Goal: Complete application form: Complete application form

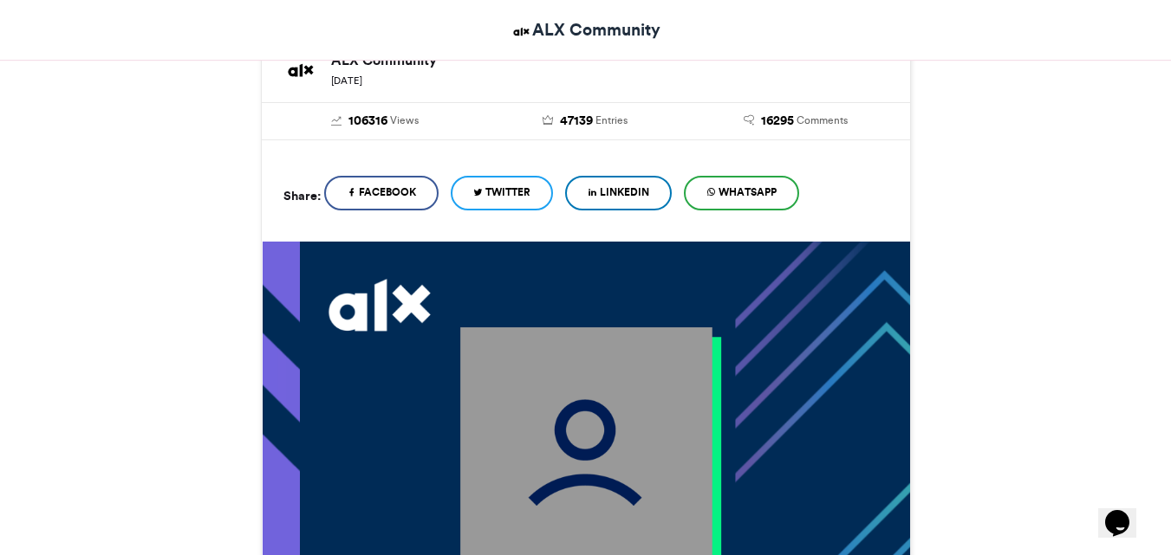
scroll to position [306, 0]
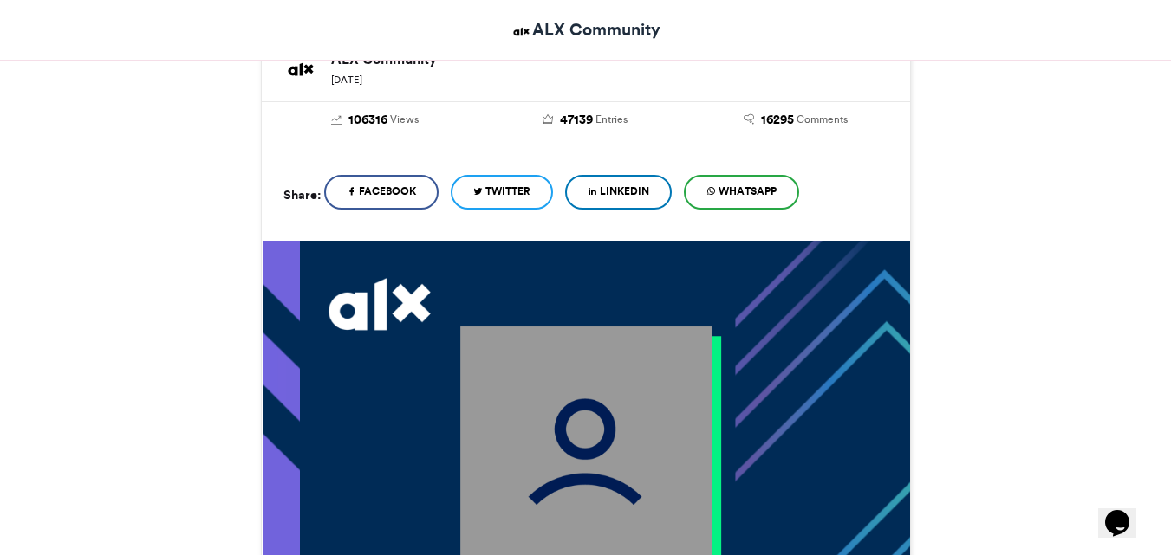
click at [608, 179] on link "LinkedIn" at bounding box center [618, 192] width 107 height 35
click at [563, 409] on img at bounding box center [586, 453] width 252 height 252
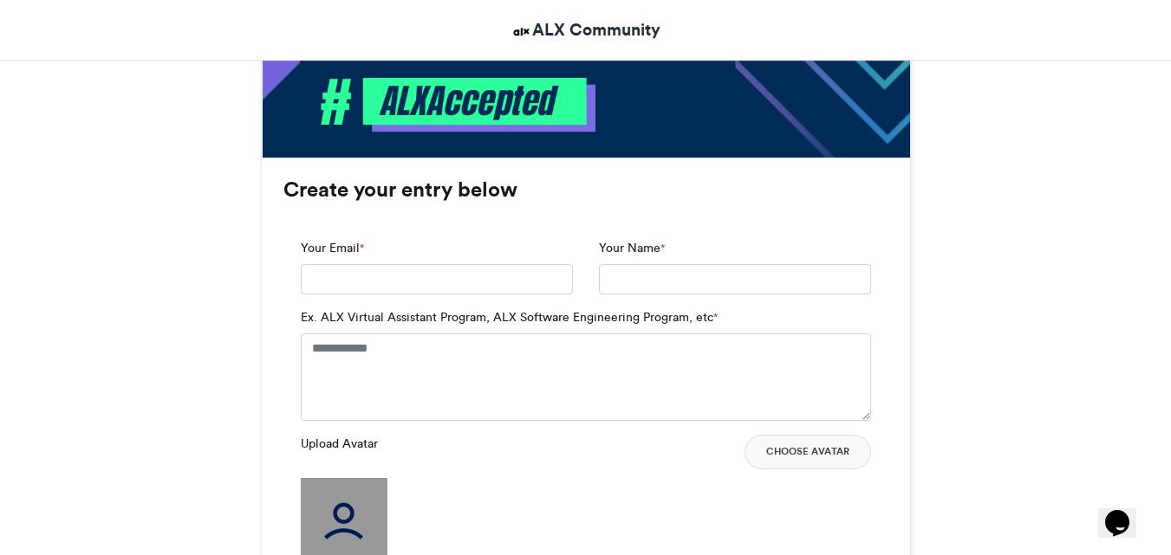
scroll to position [1049, 0]
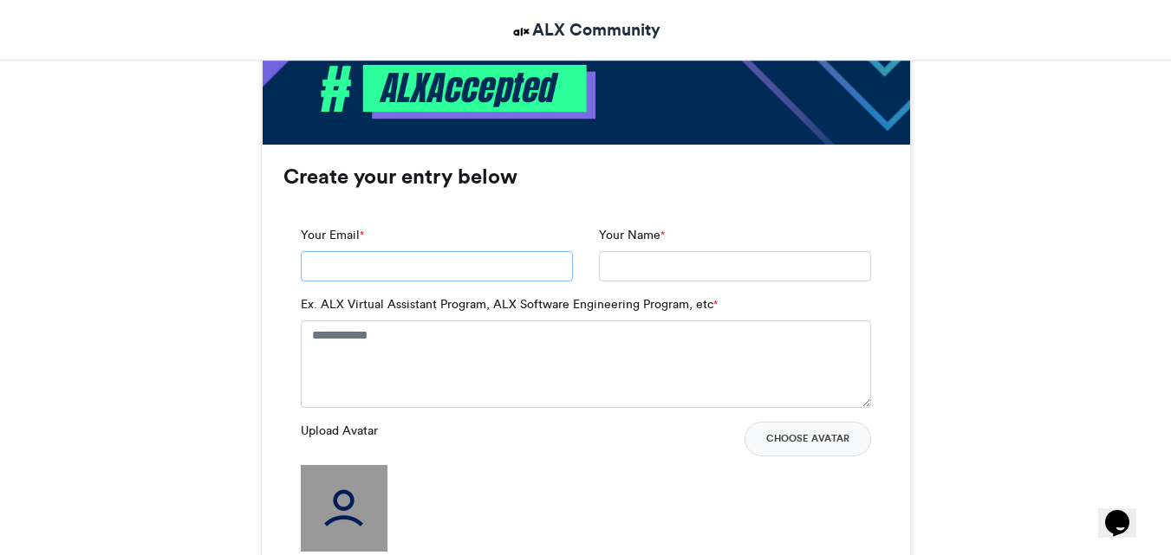
click at [438, 268] on input "Your Email *" at bounding box center [437, 266] width 272 height 31
type input "**********"
click at [390, 343] on textarea "Ex. ALX Virtual Assistant Program, ALX Software Engineering Program, etc *" at bounding box center [586, 364] width 570 height 87
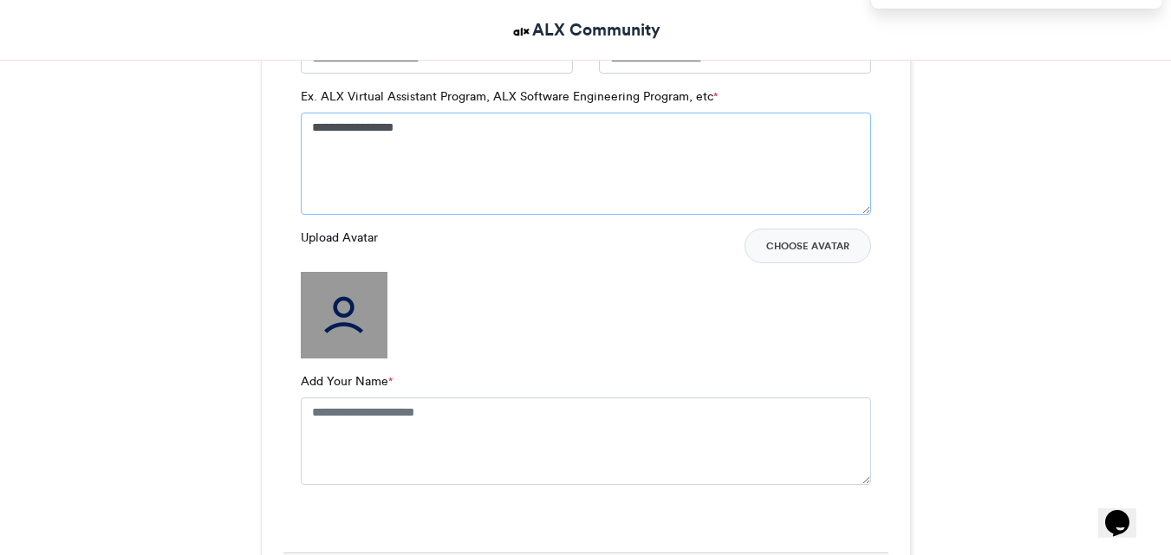
scroll to position [1259, 0]
type textarea "**********"
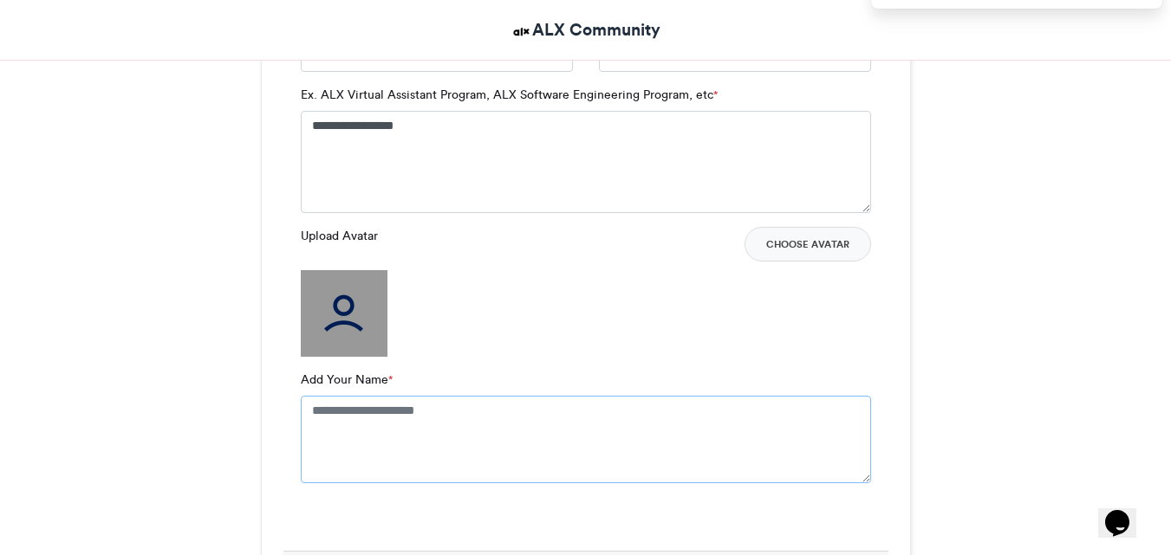
click at [455, 409] on textarea "Add Your Name *" at bounding box center [586, 439] width 570 height 87
type textarea "**********"
click at [336, 235] on label "Upload Avatar" at bounding box center [339, 236] width 77 height 18
click at [337, 324] on img at bounding box center [344, 313] width 87 height 87
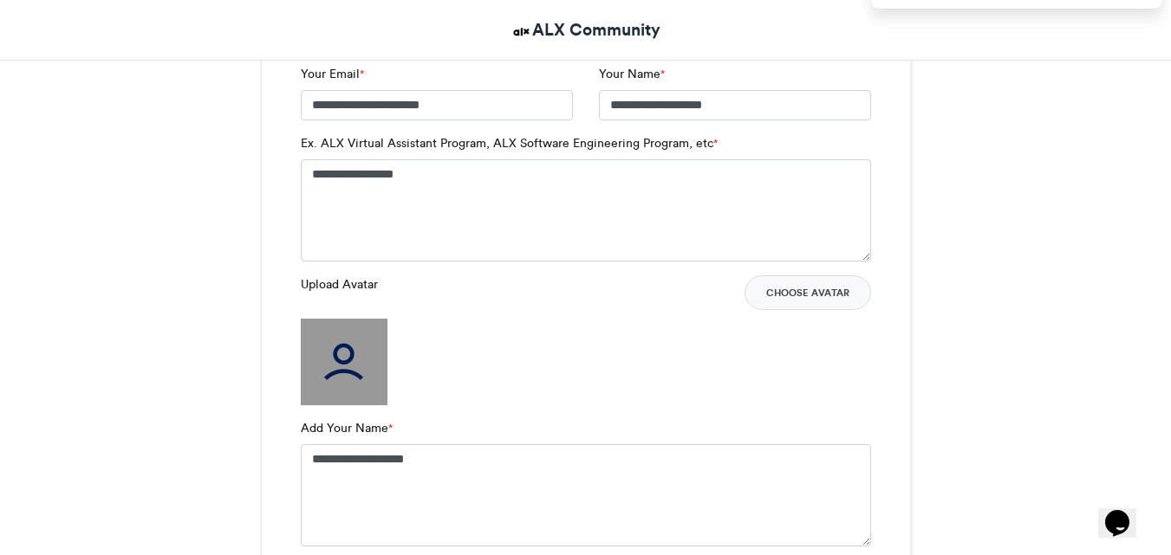
scroll to position [1206, 0]
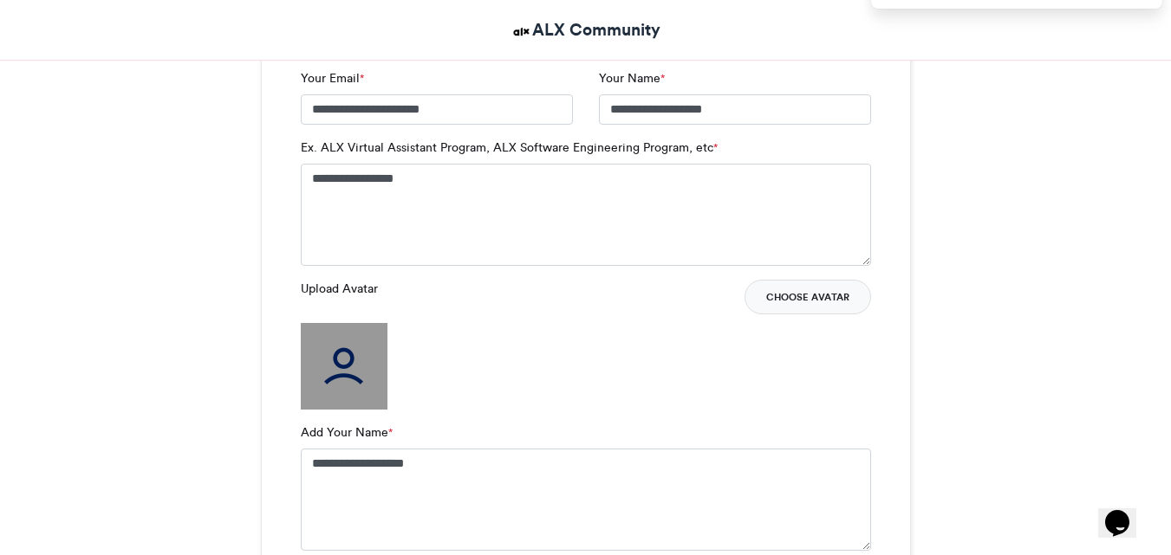
click at [784, 298] on button "Choose Avatar" at bounding box center [807, 297] width 127 height 35
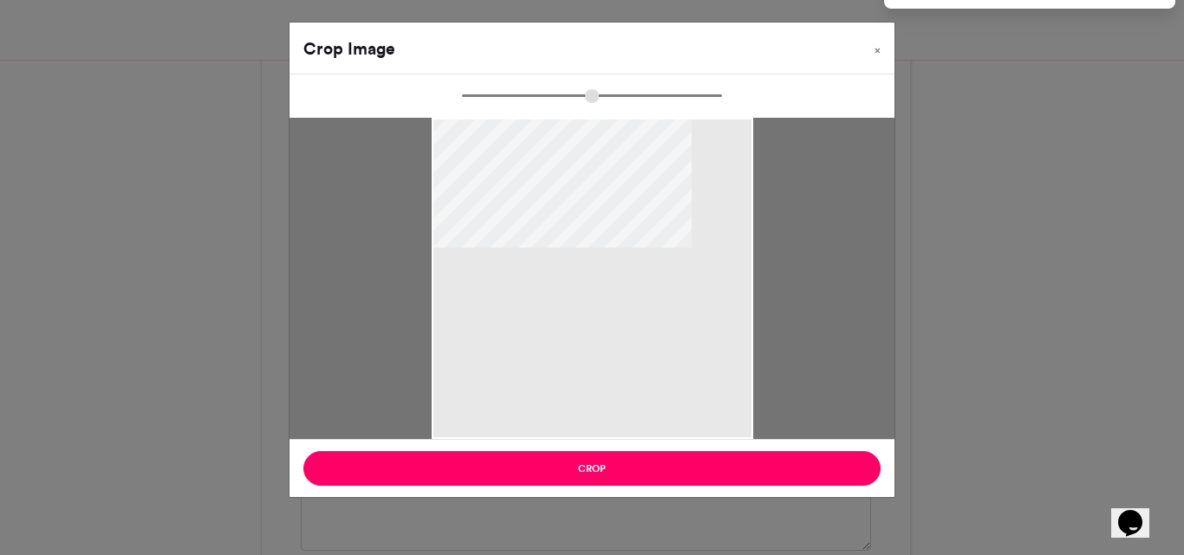
type input "******"
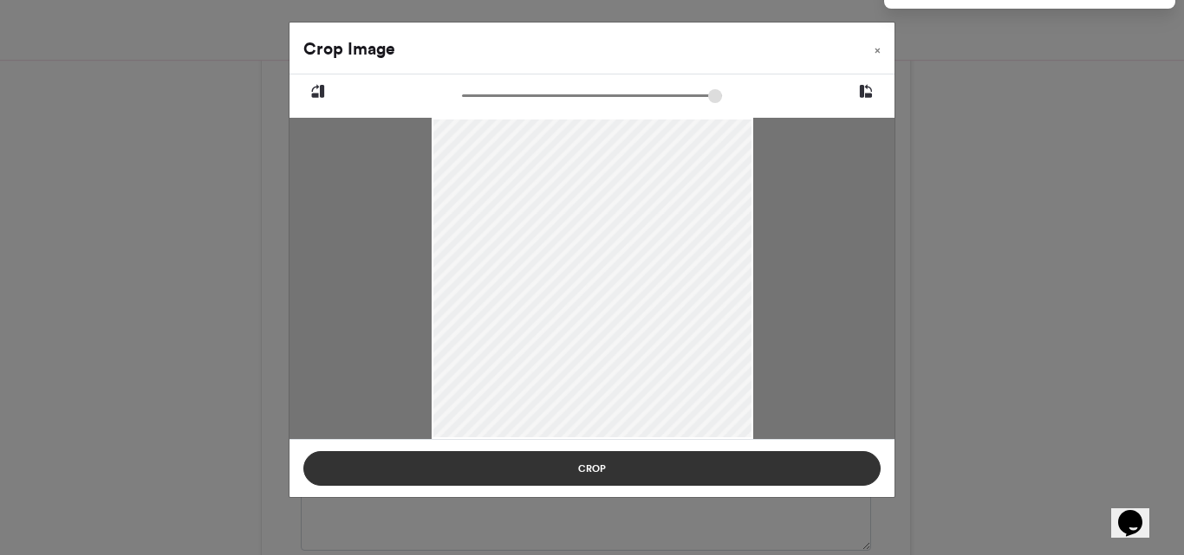
click at [596, 467] on button "Crop" at bounding box center [591, 468] width 577 height 35
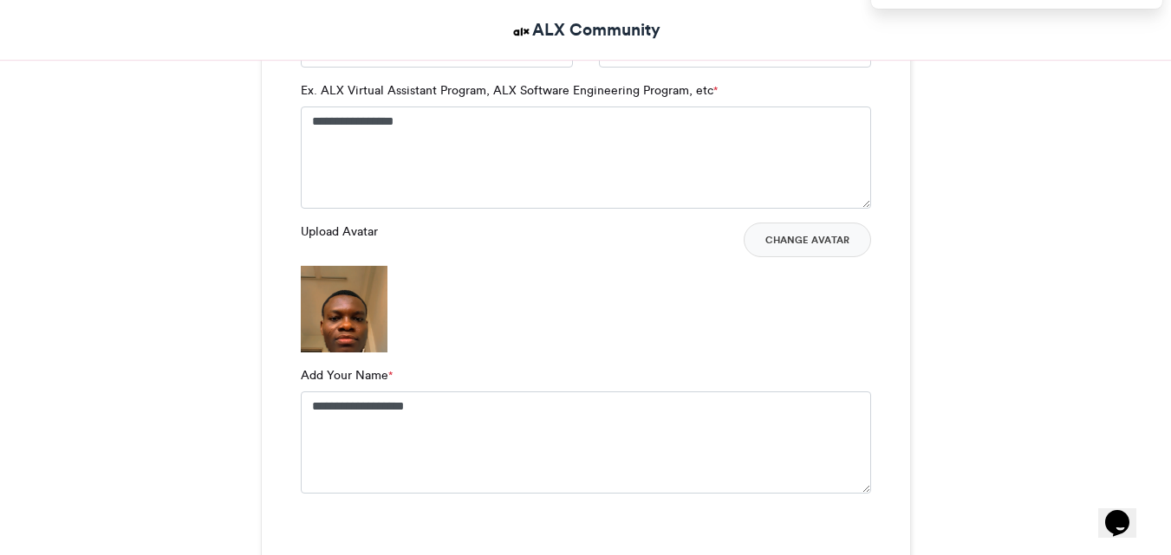
scroll to position [1258, 0]
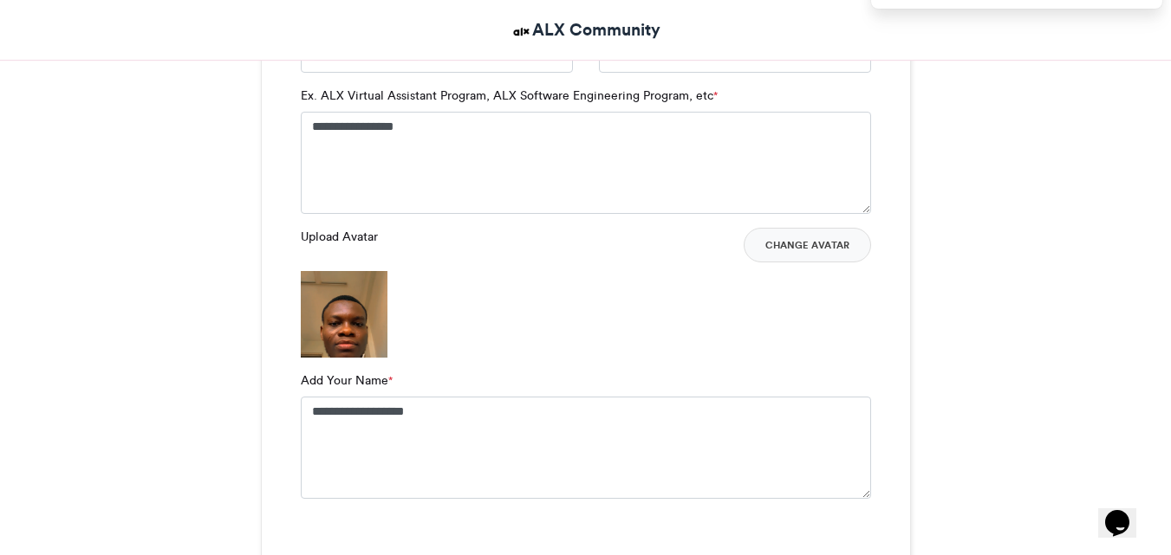
click at [347, 312] on img at bounding box center [344, 314] width 87 height 87
click at [813, 244] on button "Change Avatar" at bounding box center [807, 245] width 127 height 35
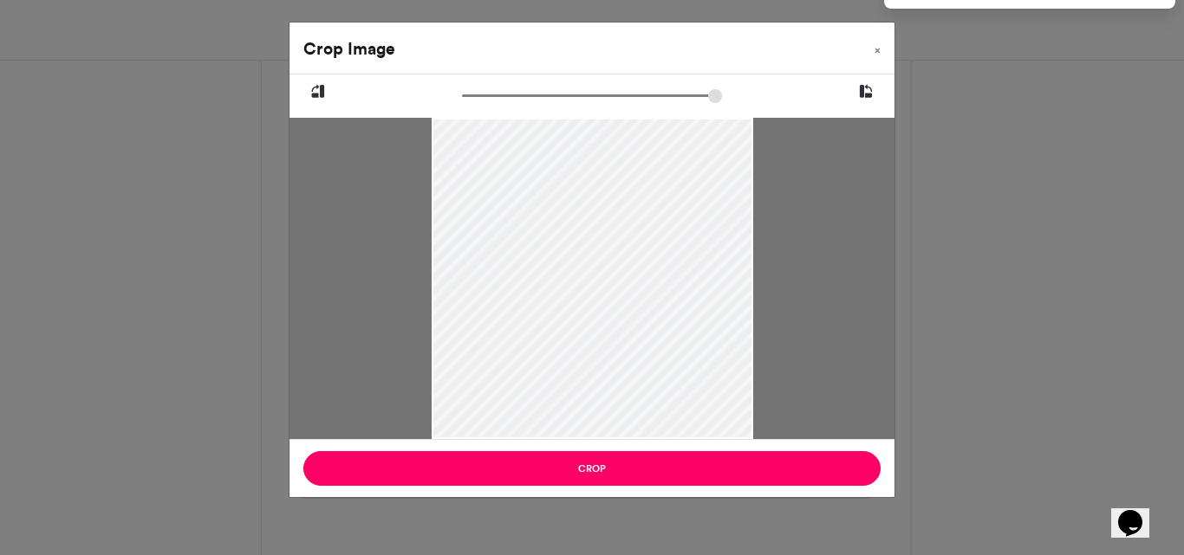
click at [1044, 454] on div "Crop Image × Crop" at bounding box center [592, 277] width 1184 height 555
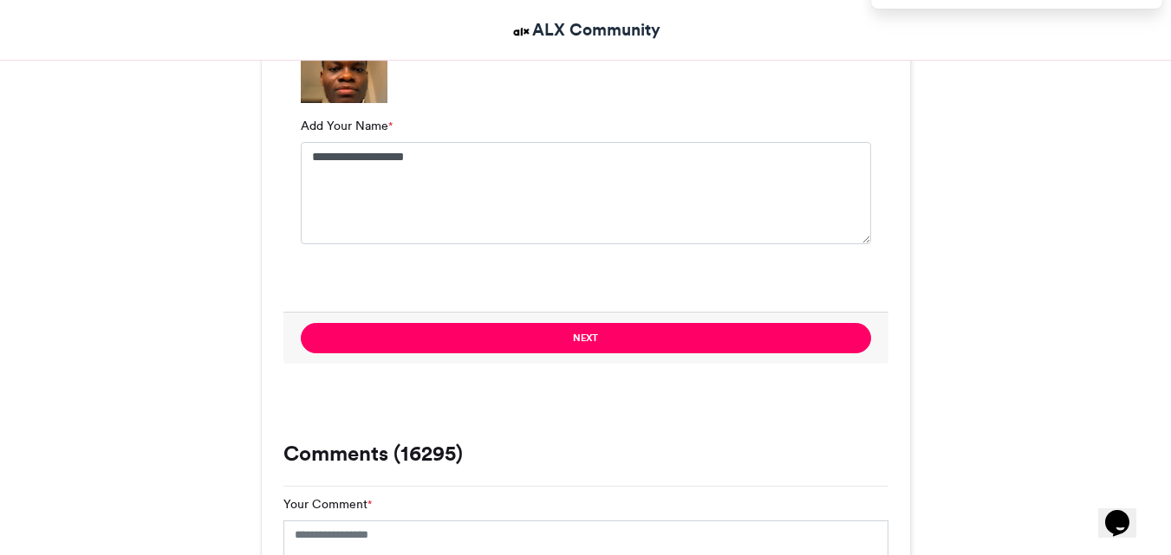
scroll to position [1515, 0]
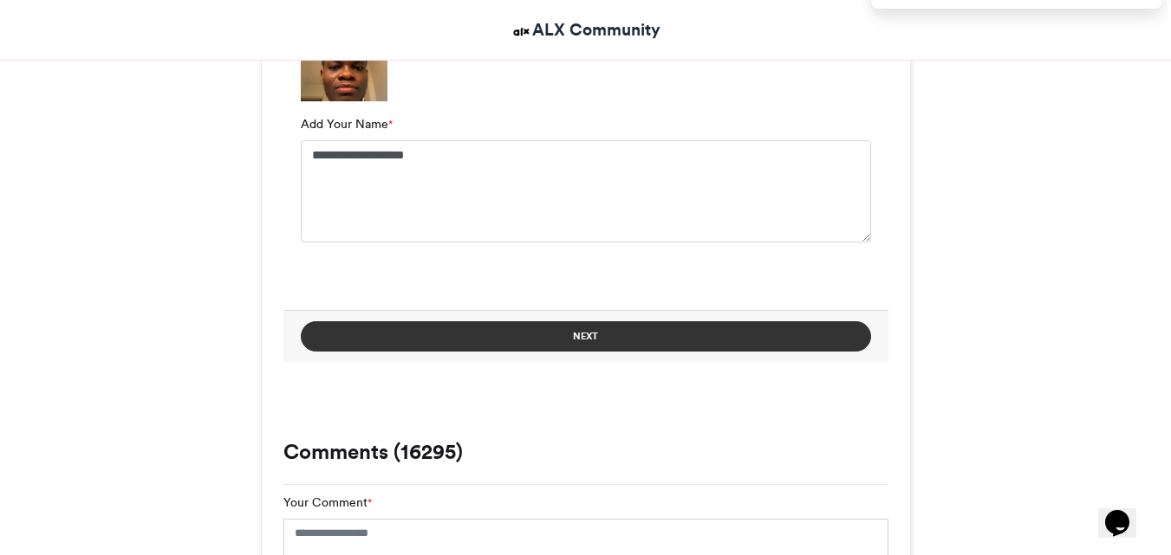
click at [686, 333] on button "Next" at bounding box center [586, 336] width 570 height 30
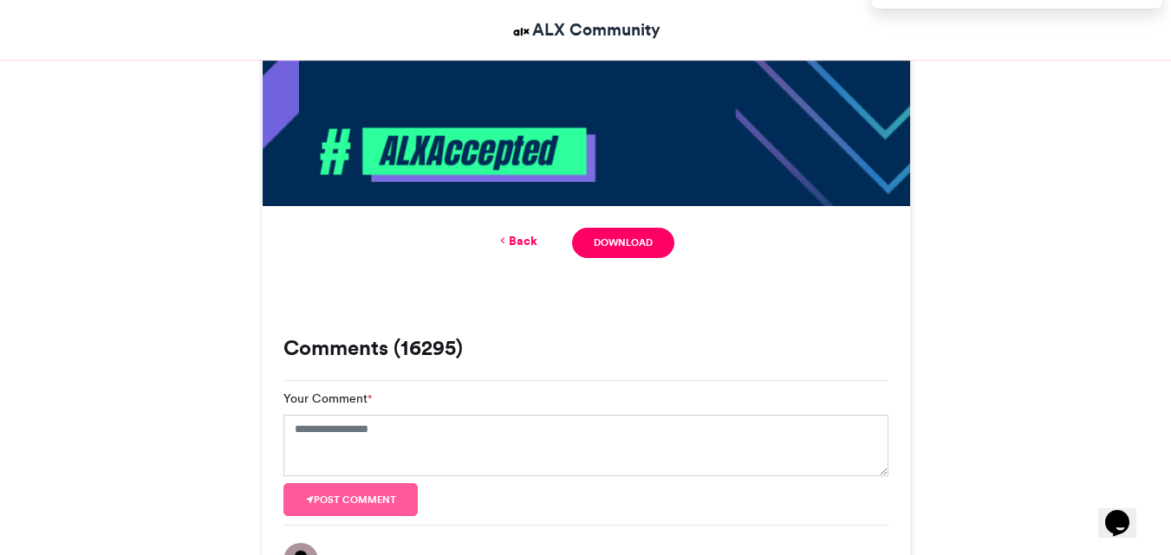
scroll to position [989, 0]
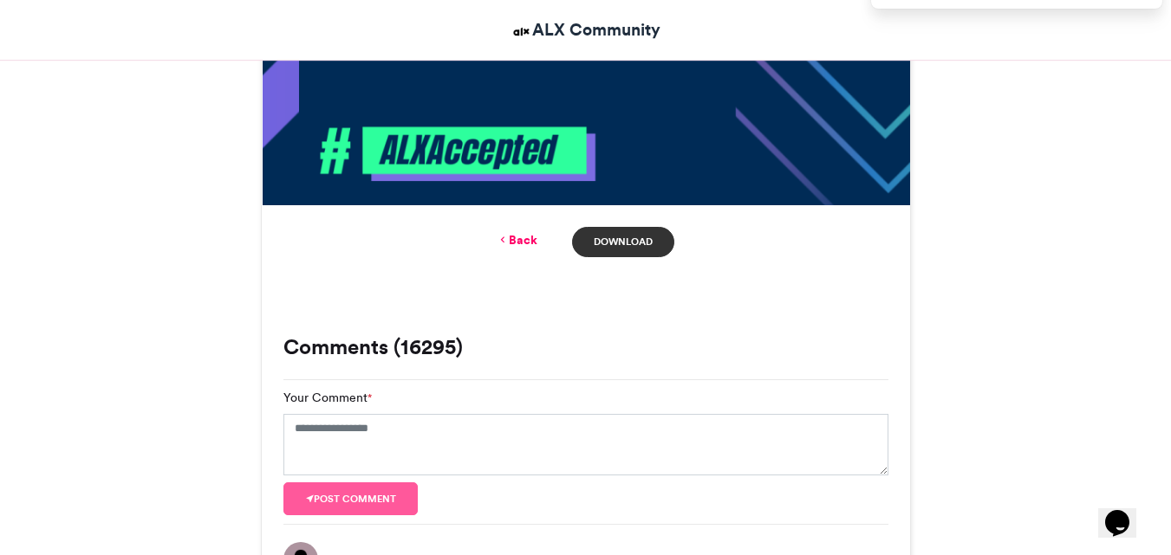
click at [619, 234] on link "Download" at bounding box center [622, 242] width 101 height 30
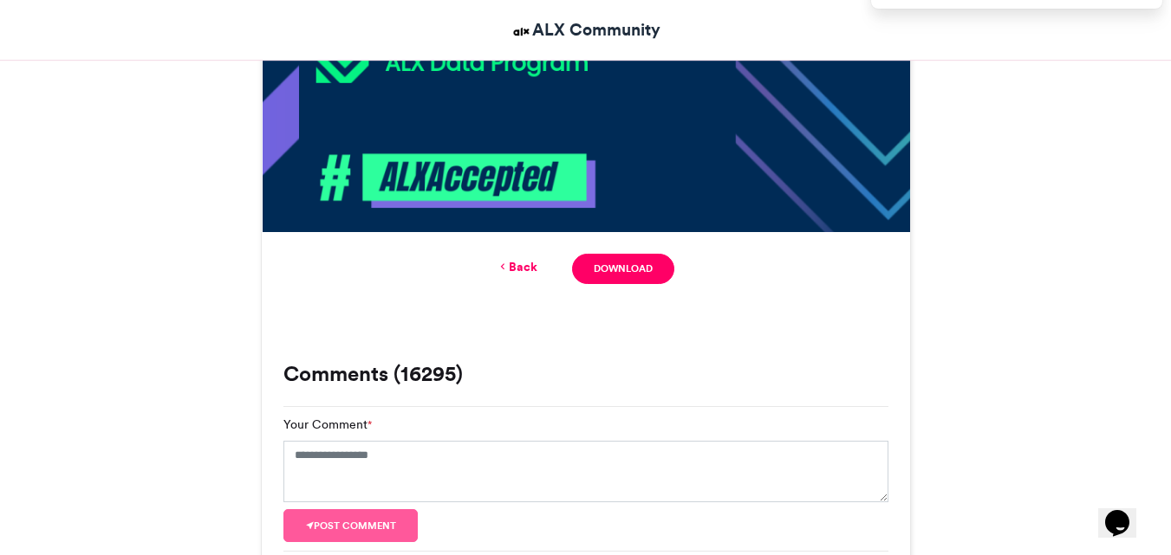
scroll to position [949, 0]
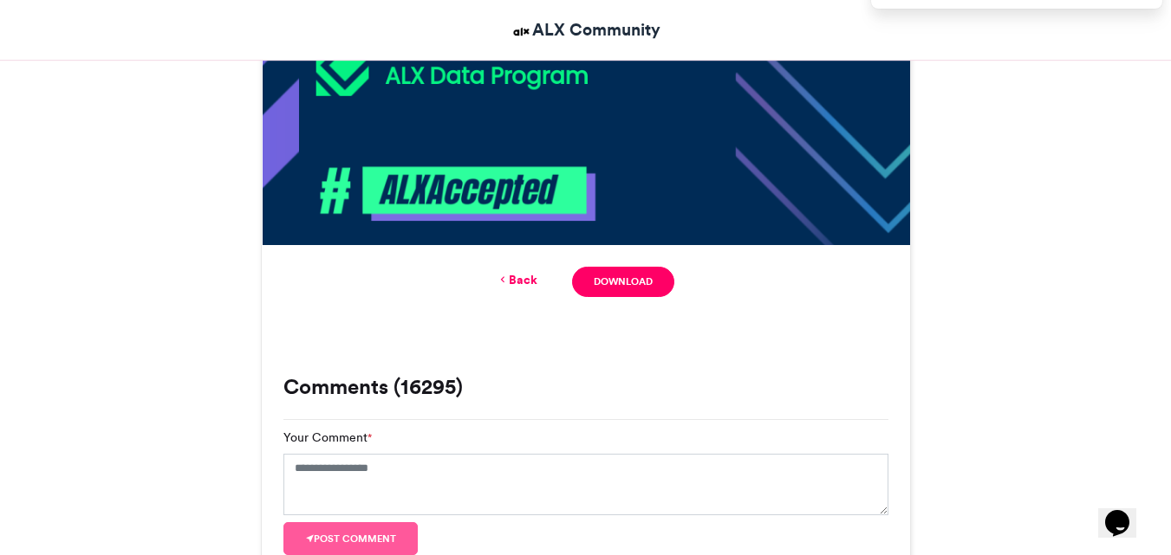
click at [507, 277] on icon at bounding box center [503, 280] width 12 height 16
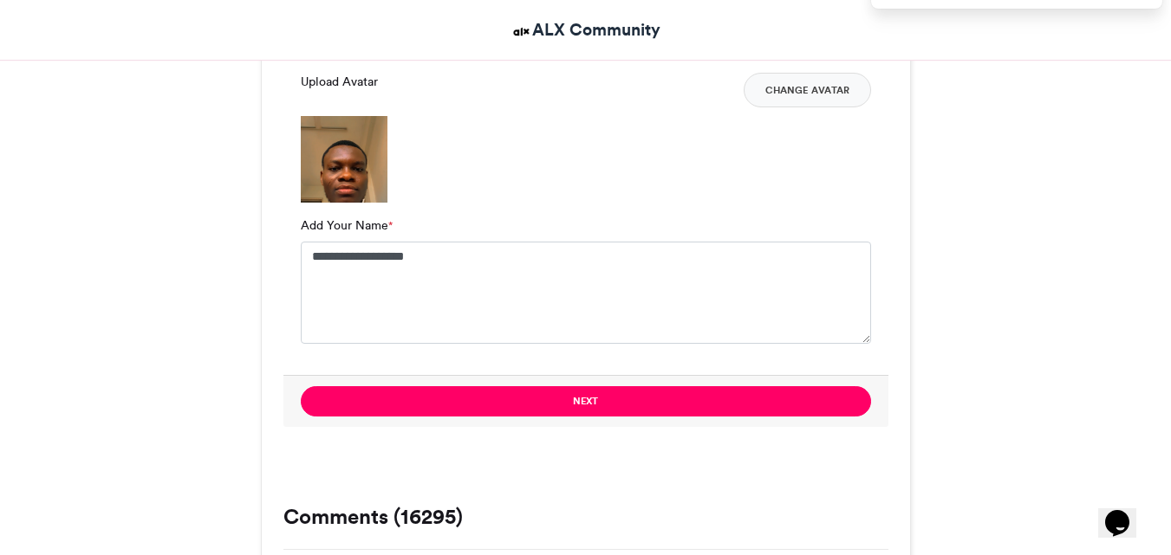
scroll to position [1419, 0]
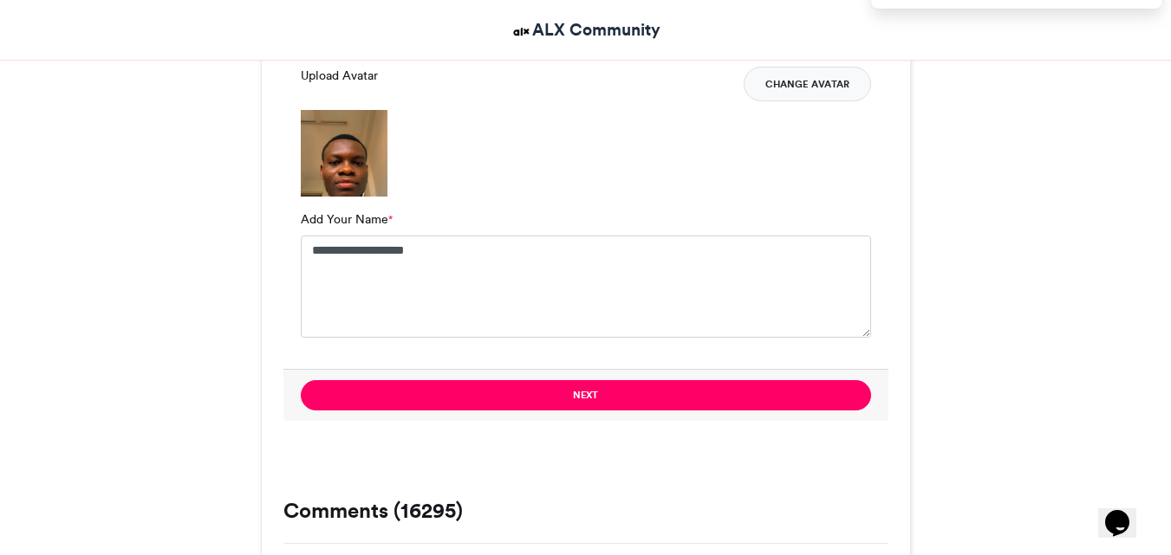
click at [780, 78] on button "Change Avatar" at bounding box center [807, 84] width 127 height 35
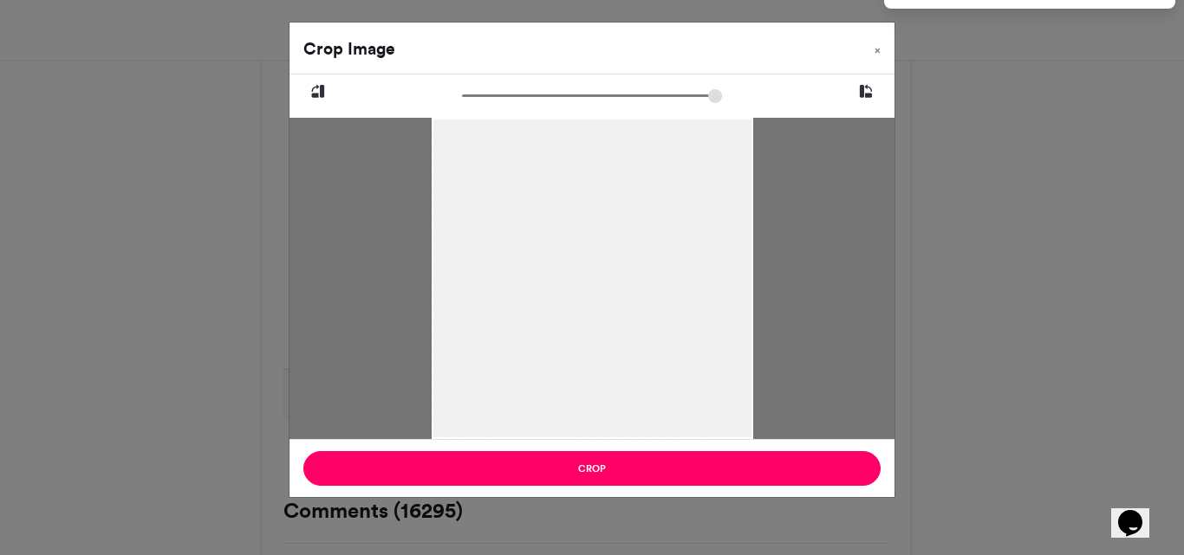
click at [866, 82] on icon at bounding box center [866, 92] width 16 height 23
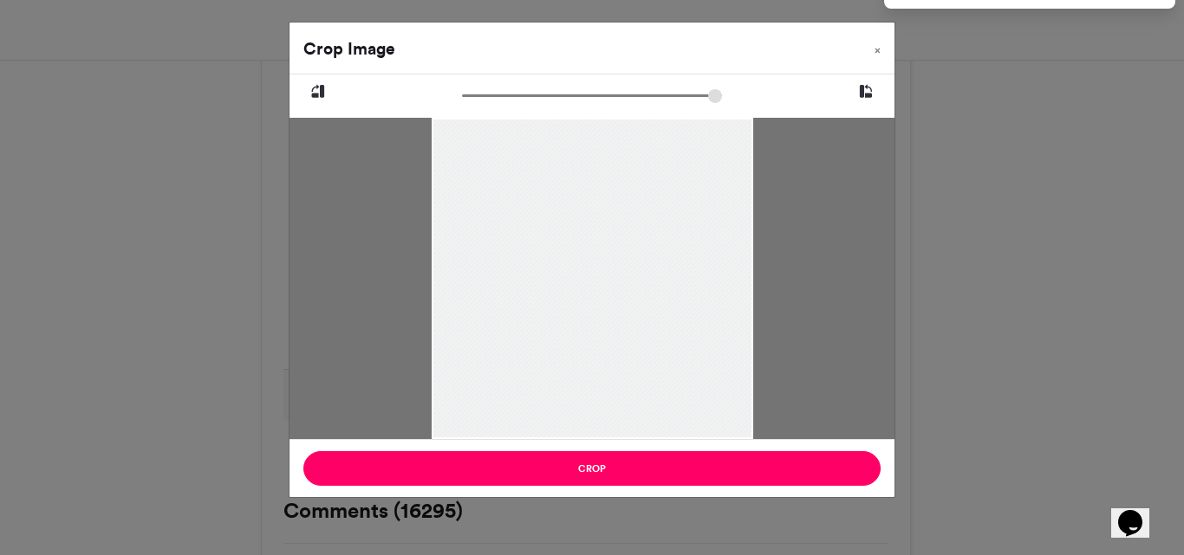
click at [866, 82] on icon at bounding box center [866, 92] width 16 height 23
click at [320, 92] on icon at bounding box center [318, 92] width 16 height 23
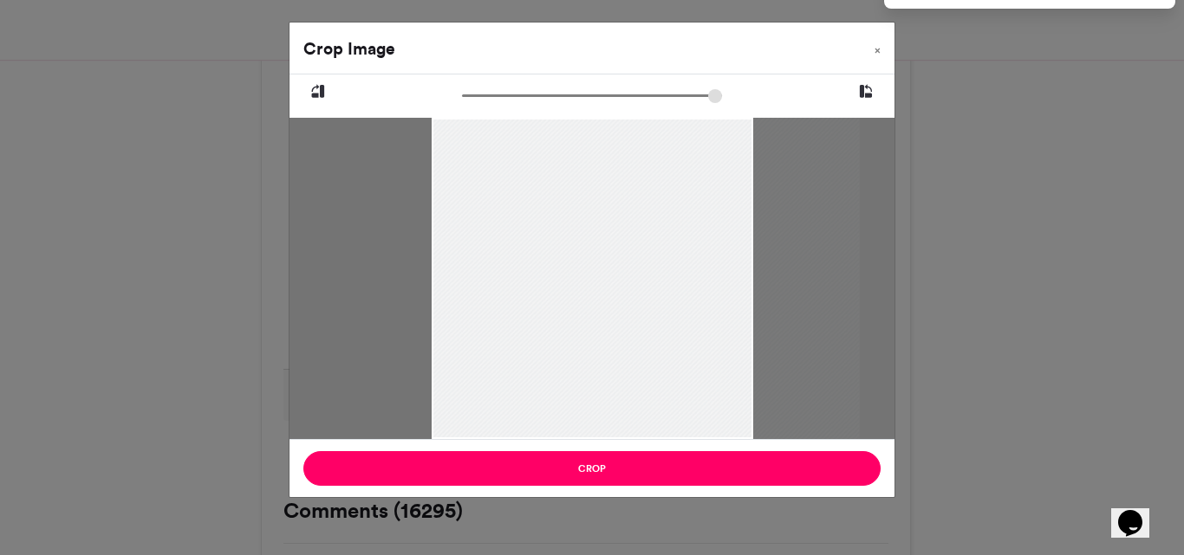
click at [320, 92] on icon at bounding box center [318, 92] width 16 height 23
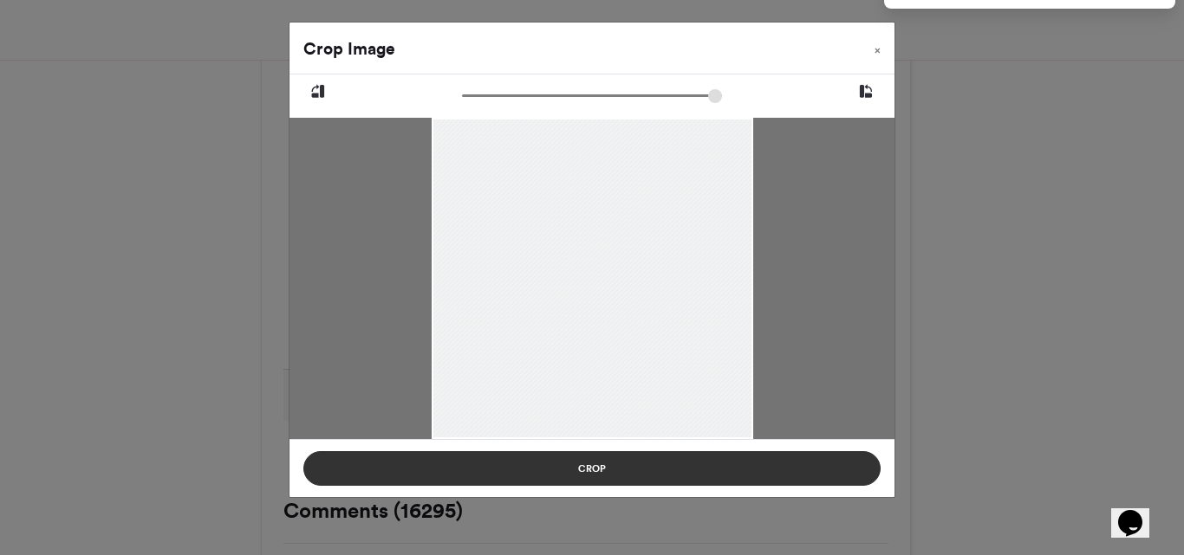
click at [577, 462] on button "Crop" at bounding box center [591, 468] width 577 height 35
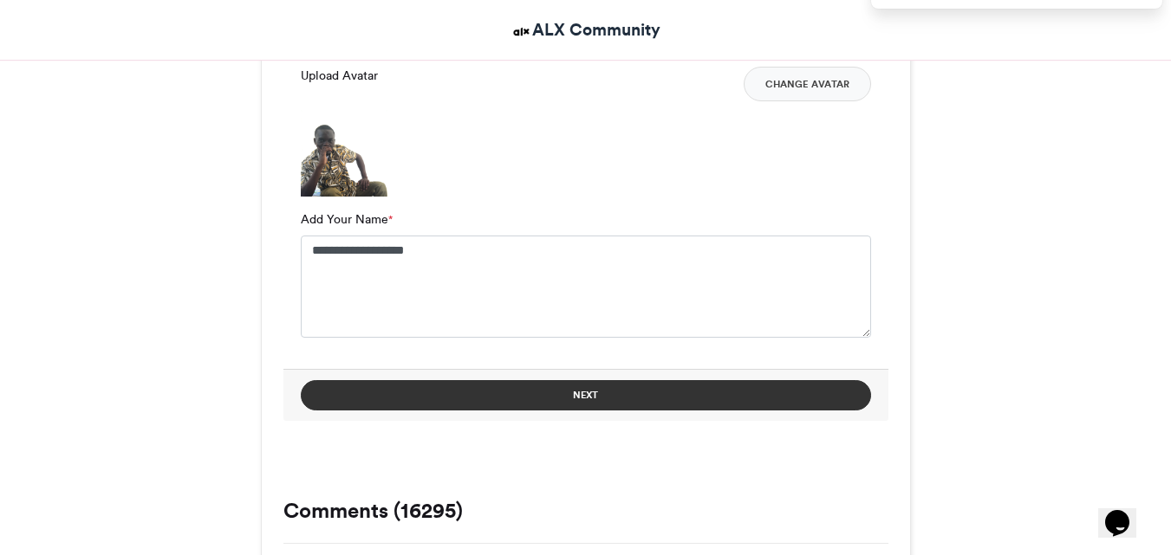
click at [581, 397] on button "Next" at bounding box center [586, 395] width 570 height 30
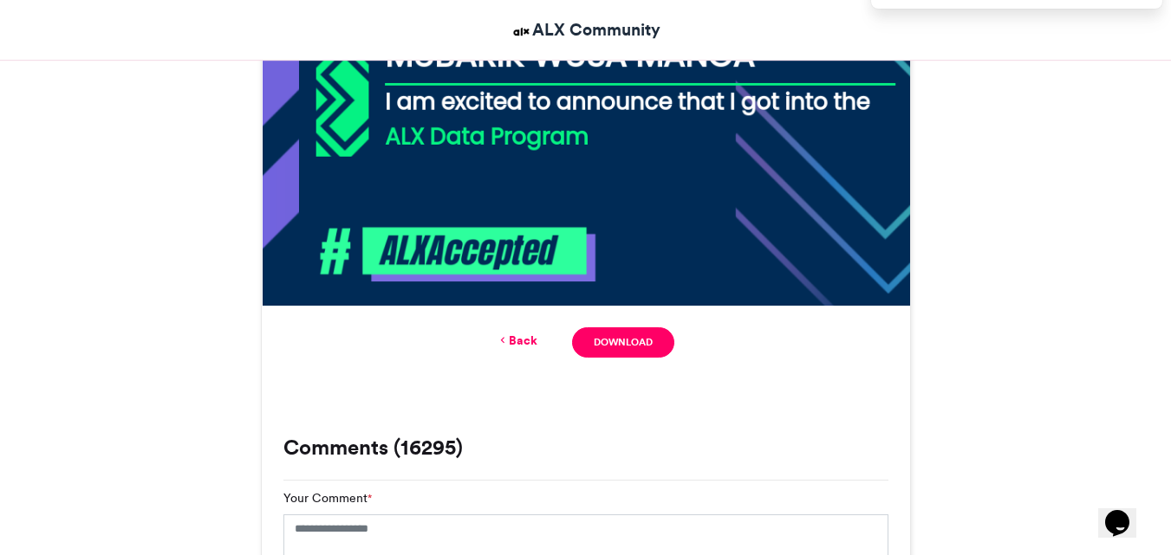
scroll to position [890, 0]
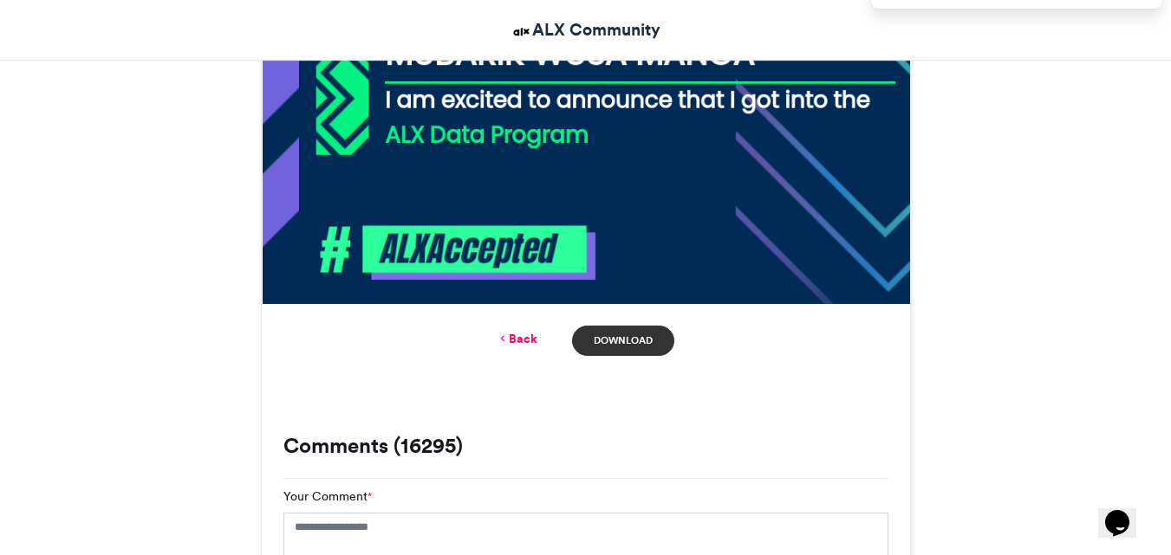
click at [633, 334] on link "Download" at bounding box center [622, 341] width 101 height 30
click at [521, 335] on link "Back" at bounding box center [517, 339] width 41 height 18
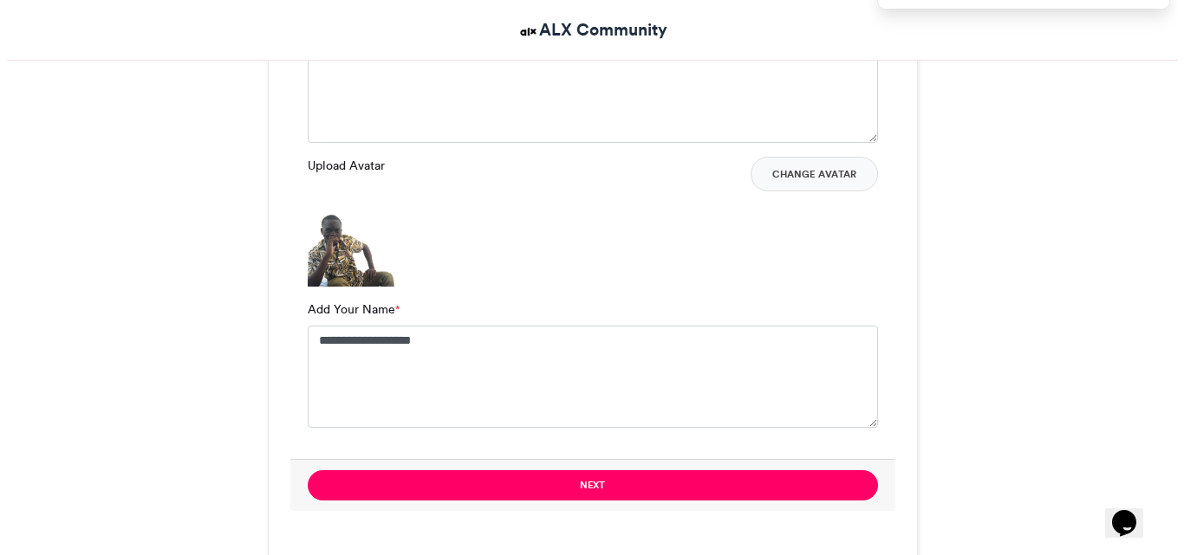
scroll to position [1324, 0]
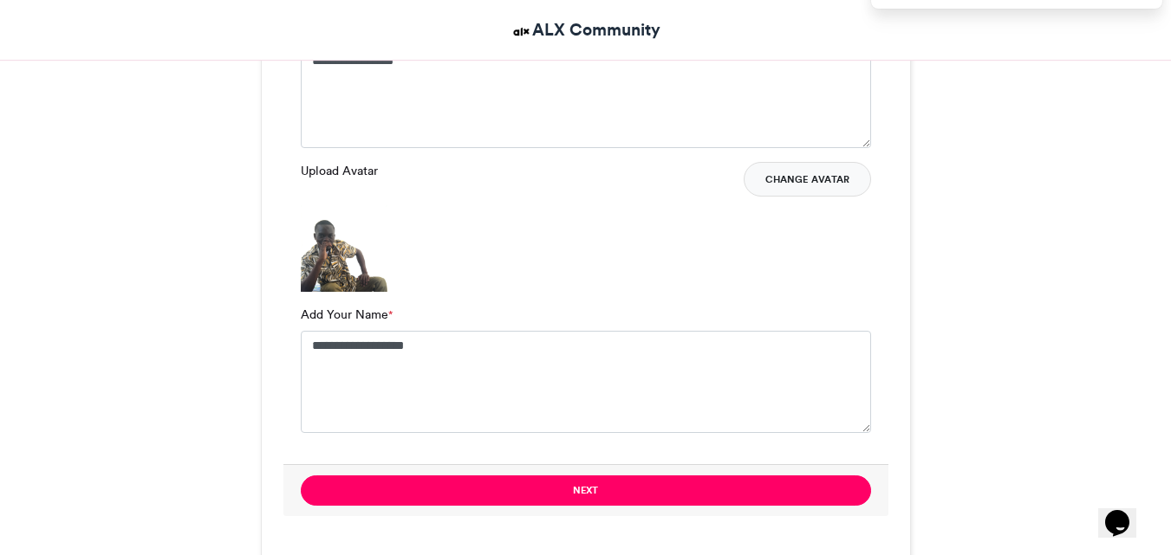
click at [798, 181] on button "Change Avatar" at bounding box center [807, 179] width 127 height 35
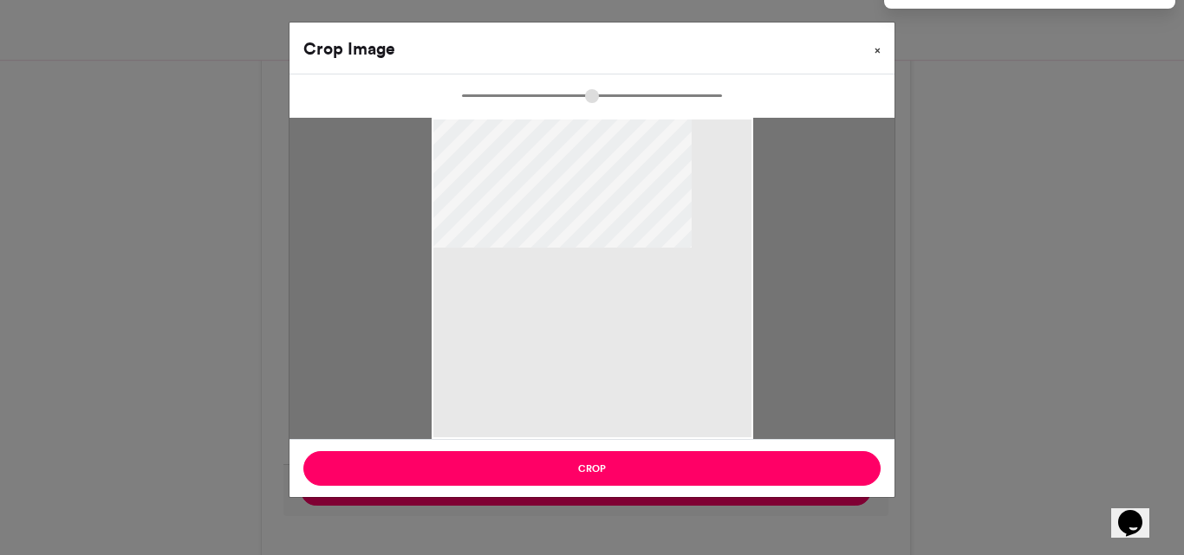
click at [884, 45] on button "×" at bounding box center [877, 47] width 34 height 49
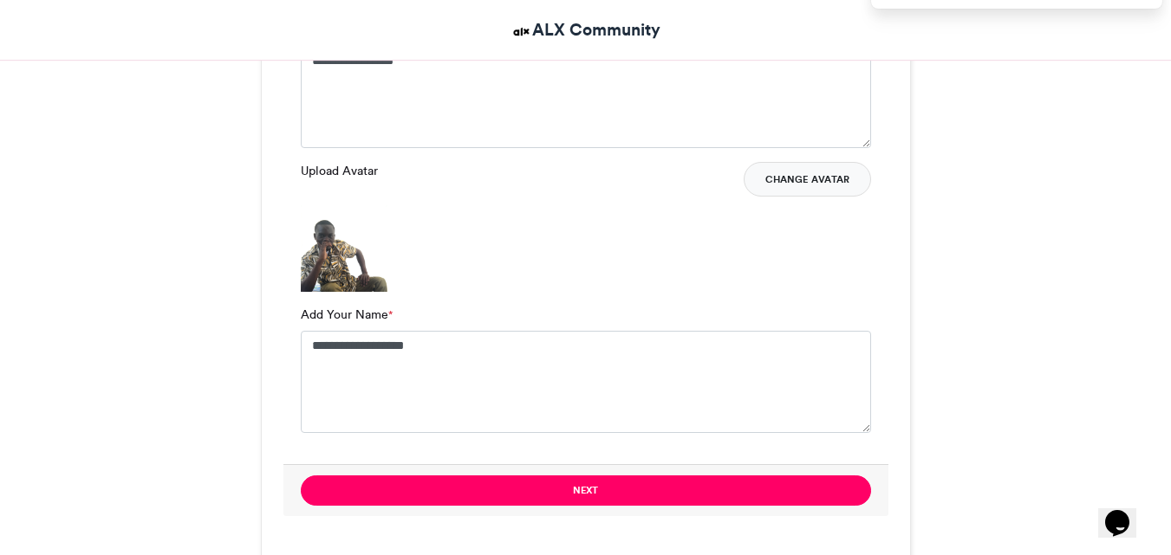
click at [788, 179] on button "Change Avatar" at bounding box center [807, 179] width 127 height 35
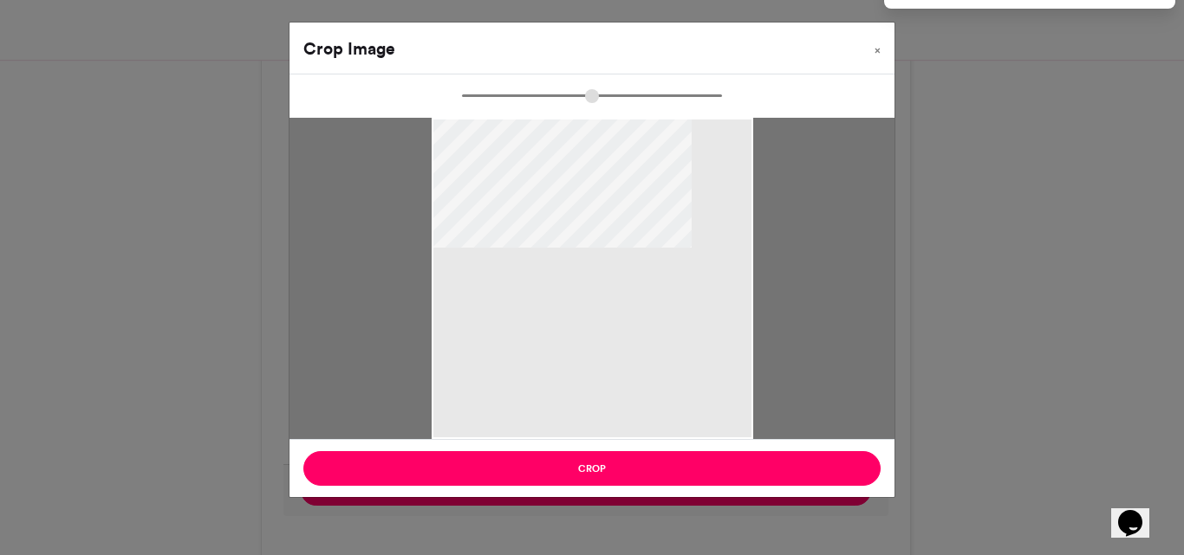
click at [461, 105] on div at bounding box center [592, 99] width 454 height 22
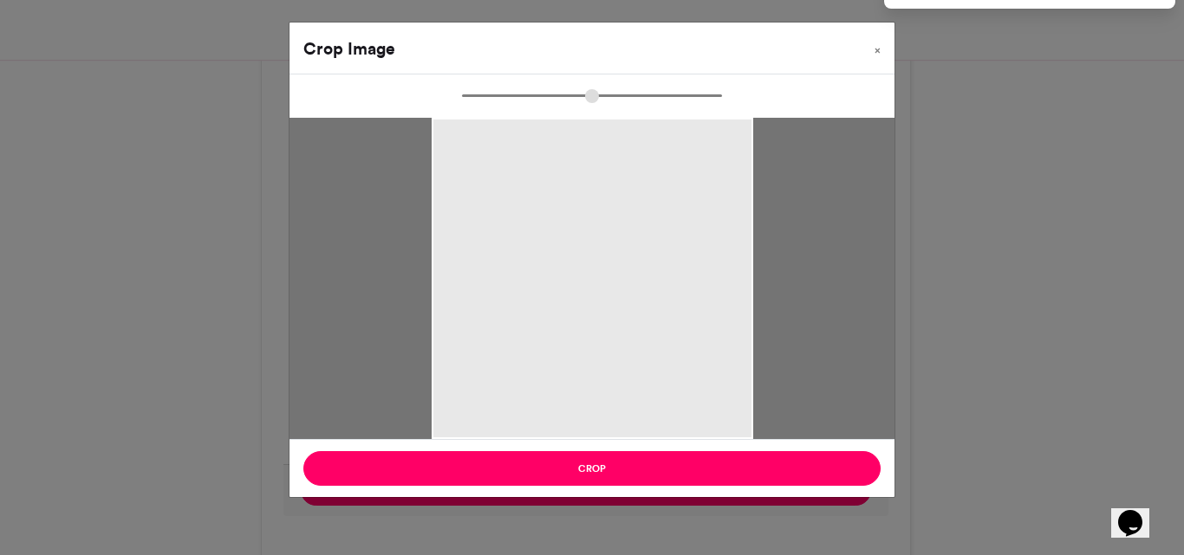
drag, startPoint x: 472, startPoint y: 92, endPoint x: 460, endPoint y: 88, distance: 12.9
type input "*"
click at [462, 88] on input "zoom" at bounding box center [592, 96] width 260 height 16
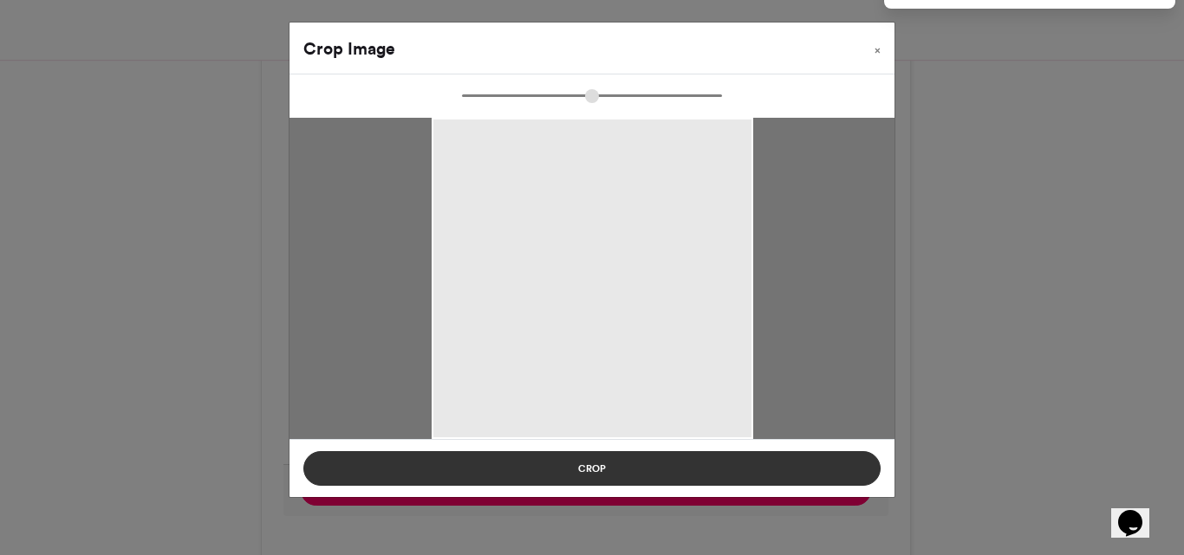
click at [598, 471] on button "Crop" at bounding box center [591, 468] width 577 height 35
click at [609, 468] on button "Crop" at bounding box center [591, 468] width 577 height 35
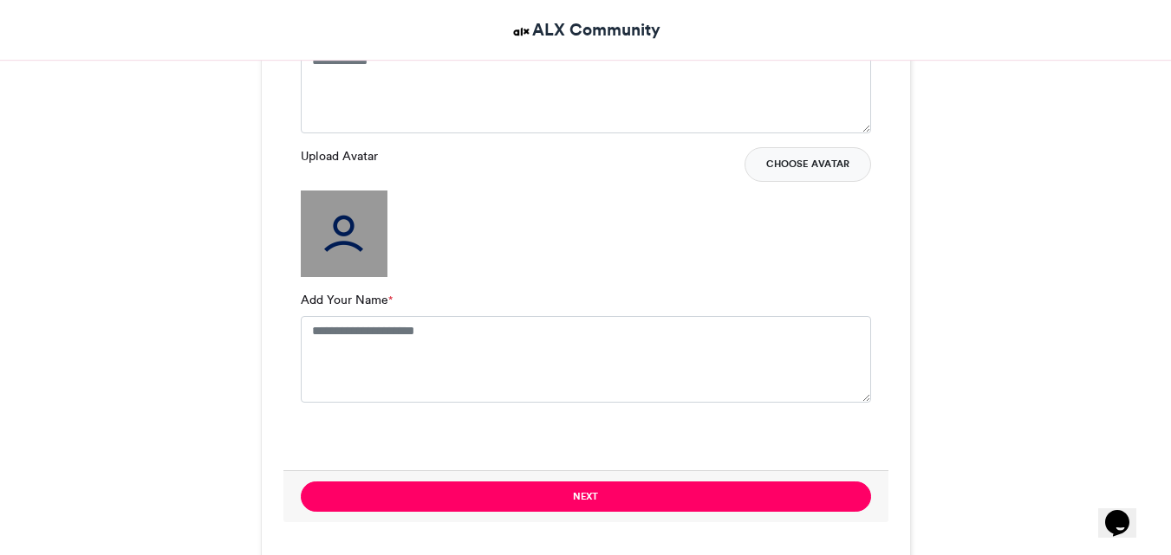
click at [782, 162] on button "Choose Avatar" at bounding box center [807, 164] width 127 height 35
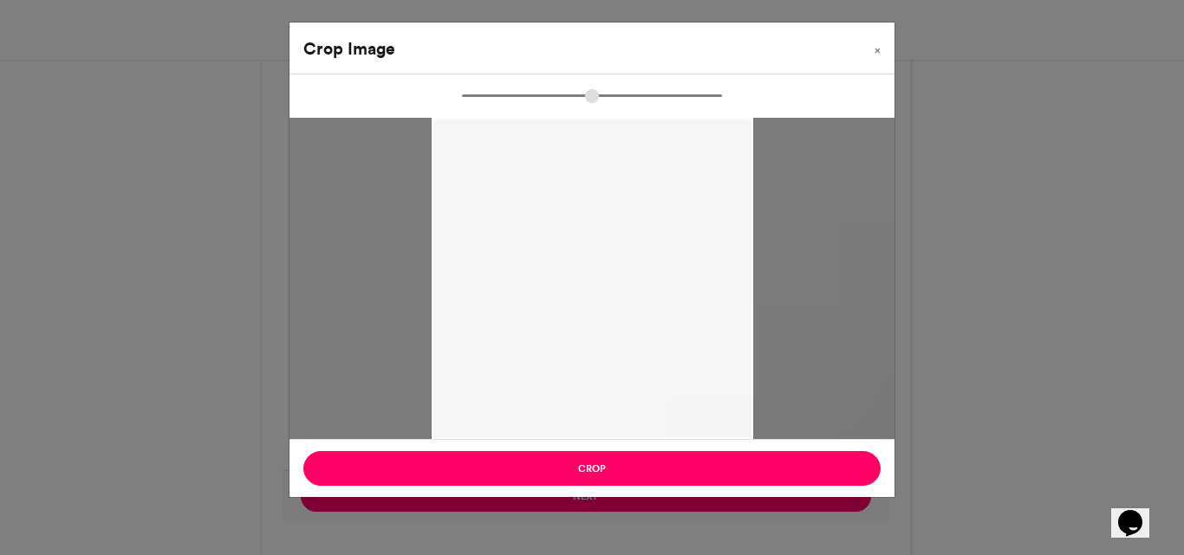
drag, startPoint x: 467, startPoint y: 89, endPoint x: 730, endPoint y: 94, distance: 262.6
type input "***"
click at [722, 94] on input "zoom" at bounding box center [592, 96] width 260 height 16
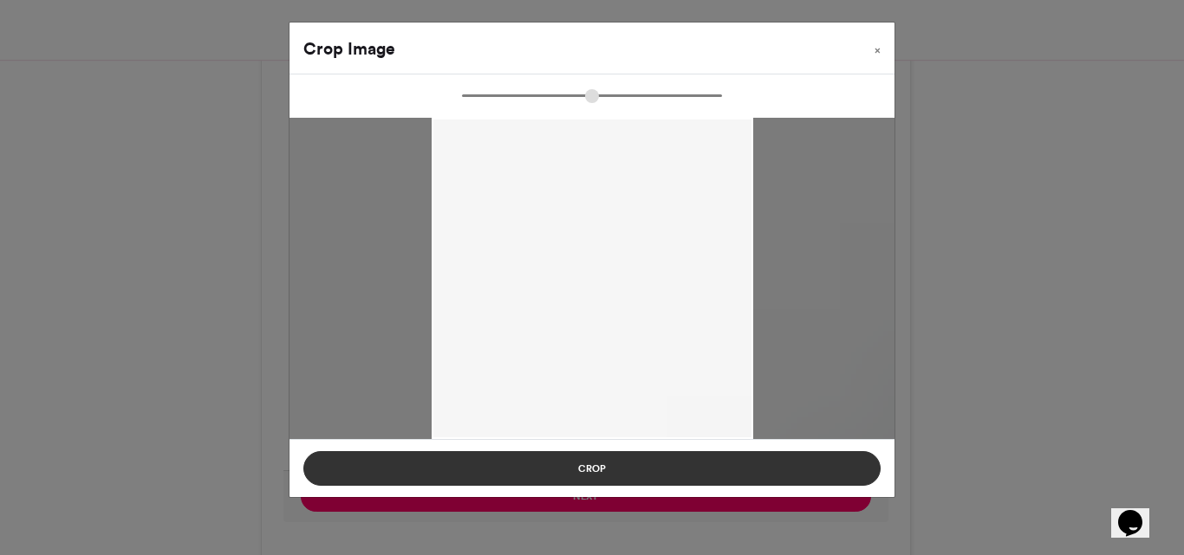
click at [600, 462] on button "Crop" at bounding box center [591, 468] width 577 height 35
click at [596, 470] on button "Crop" at bounding box center [591, 468] width 577 height 35
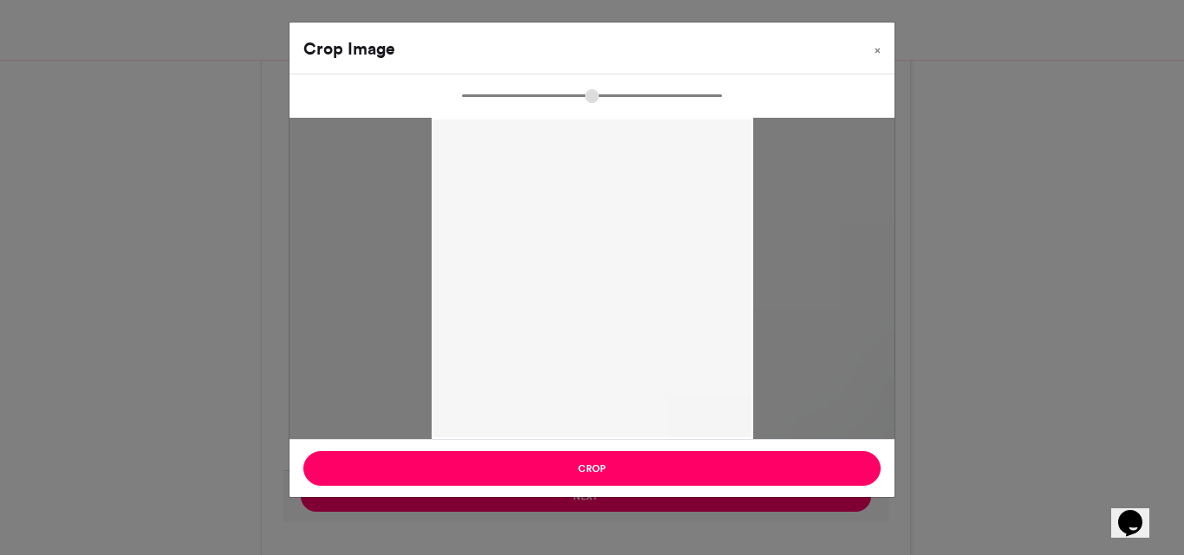
click at [594, 502] on div "Crop Image × Crop" at bounding box center [592, 277] width 1184 height 555
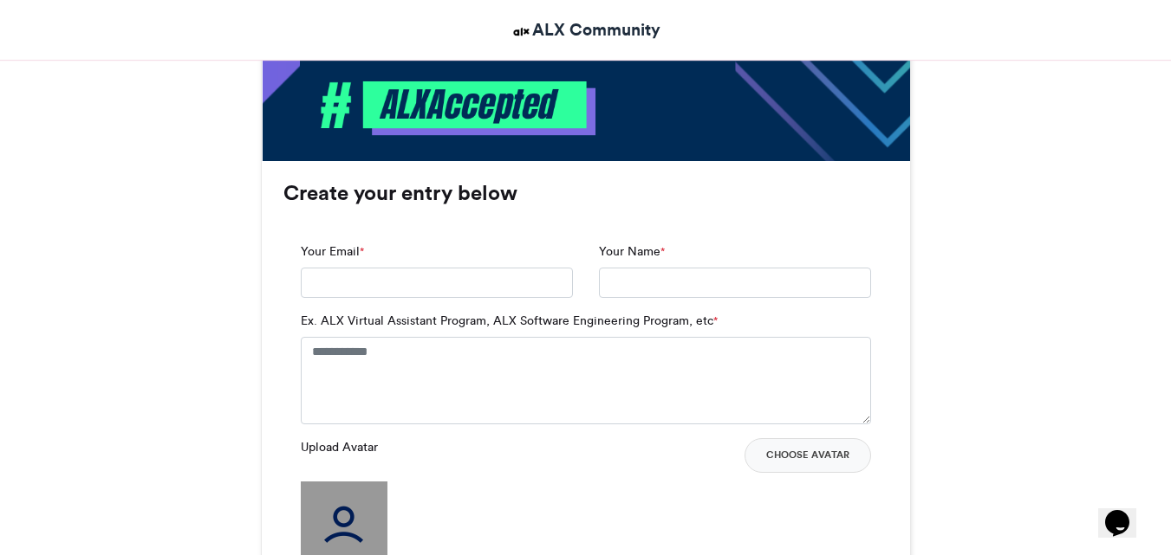
scroll to position [1084, 0]
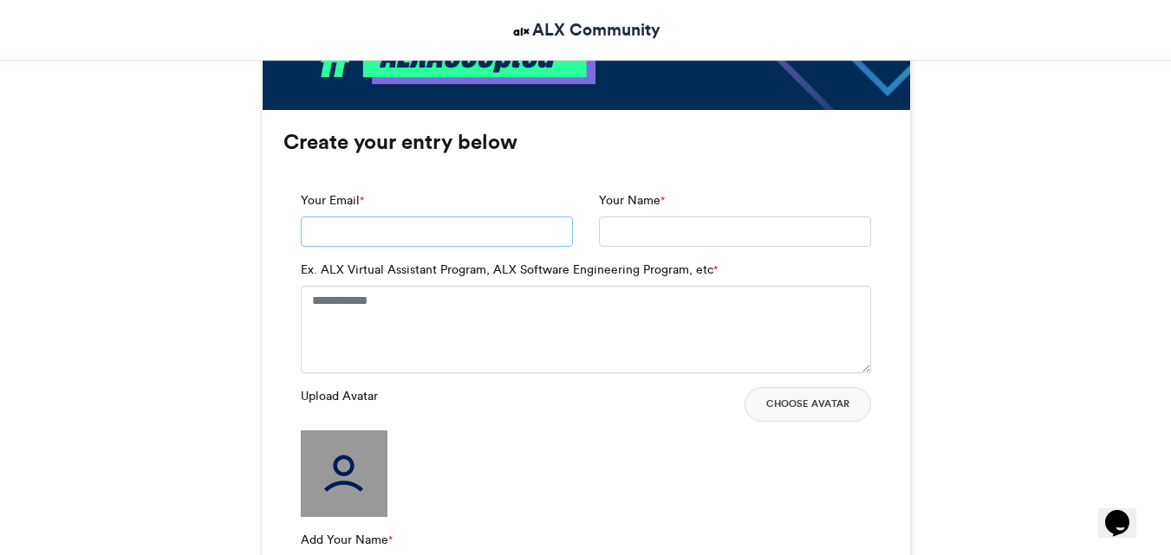
click at [387, 228] on input "Your Email *" at bounding box center [437, 232] width 272 height 31
type input "**********"
click at [398, 298] on textarea "Ex. ALX Virtual Assistant Program, ALX Software Engineering Program, etc *" at bounding box center [586, 329] width 570 height 87
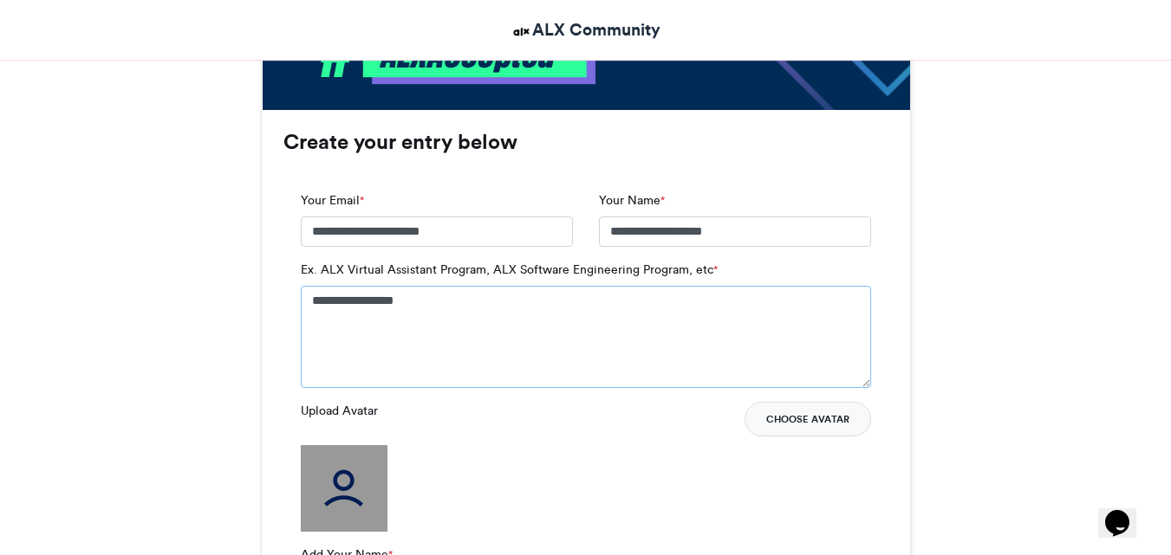
type textarea "**********"
click at [789, 425] on button "Choose Avatar" at bounding box center [807, 419] width 127 height 35
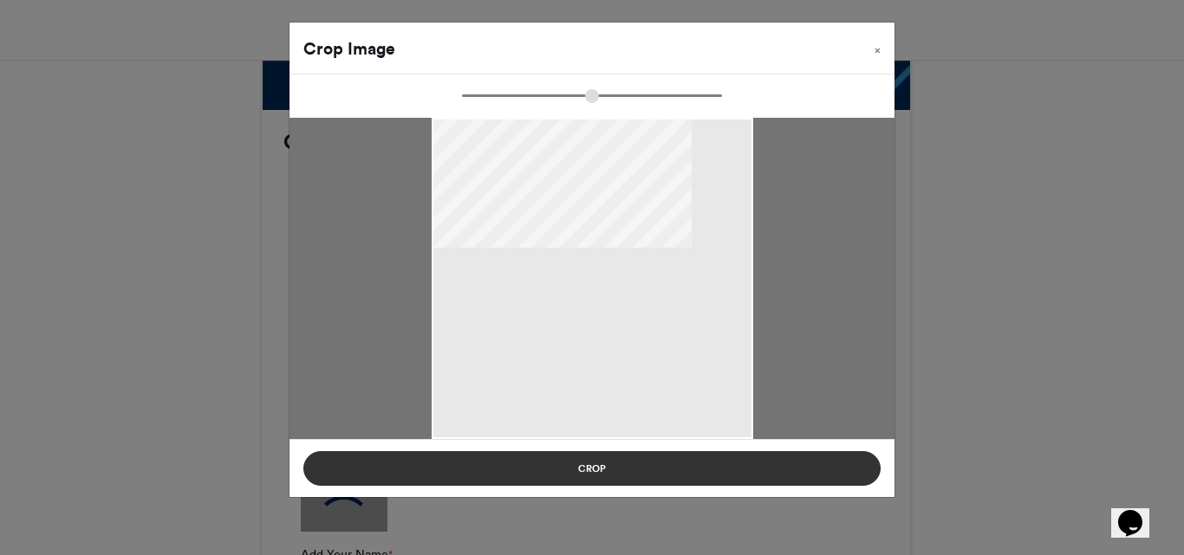
click at [593, 469] on button "Crop" at bounding box center [591, 468] width 577 height 35
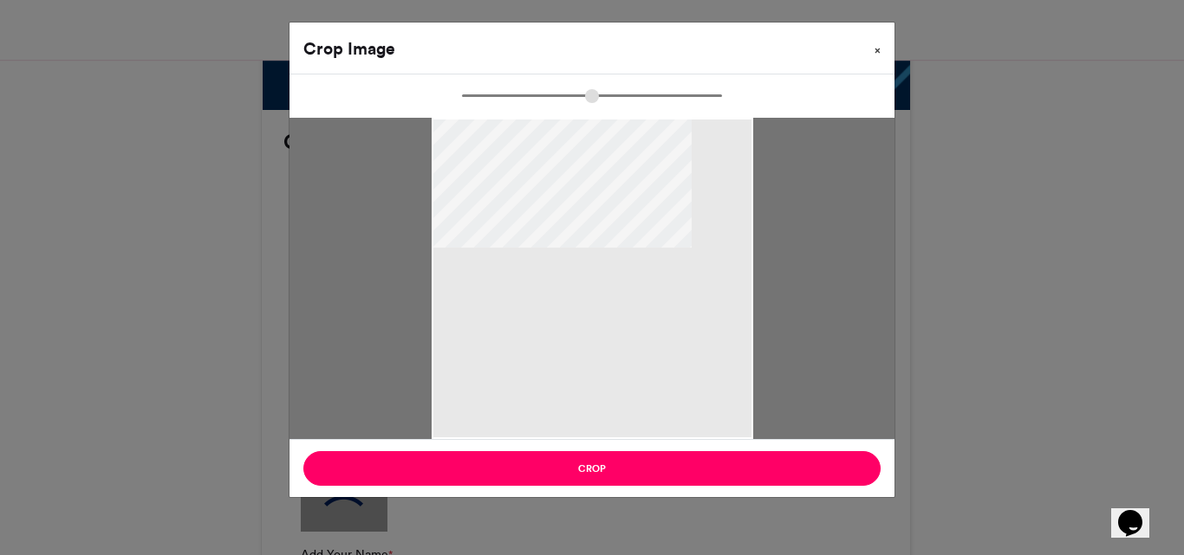
click at [880, 49] on button "×" at bounding box center [877, 47] width 34 height 49
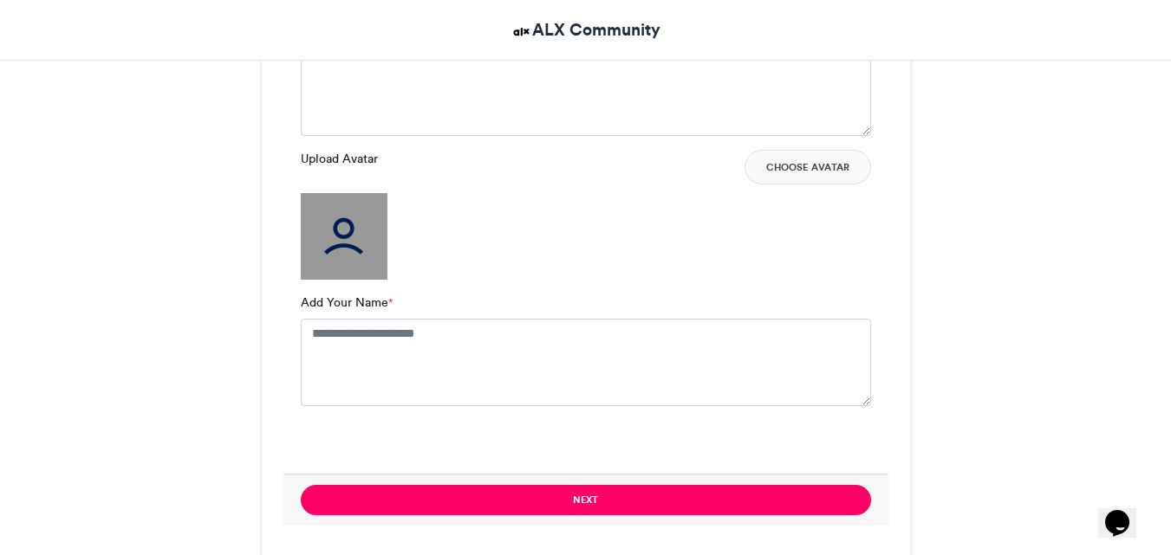
scroll to position [1371, 0]
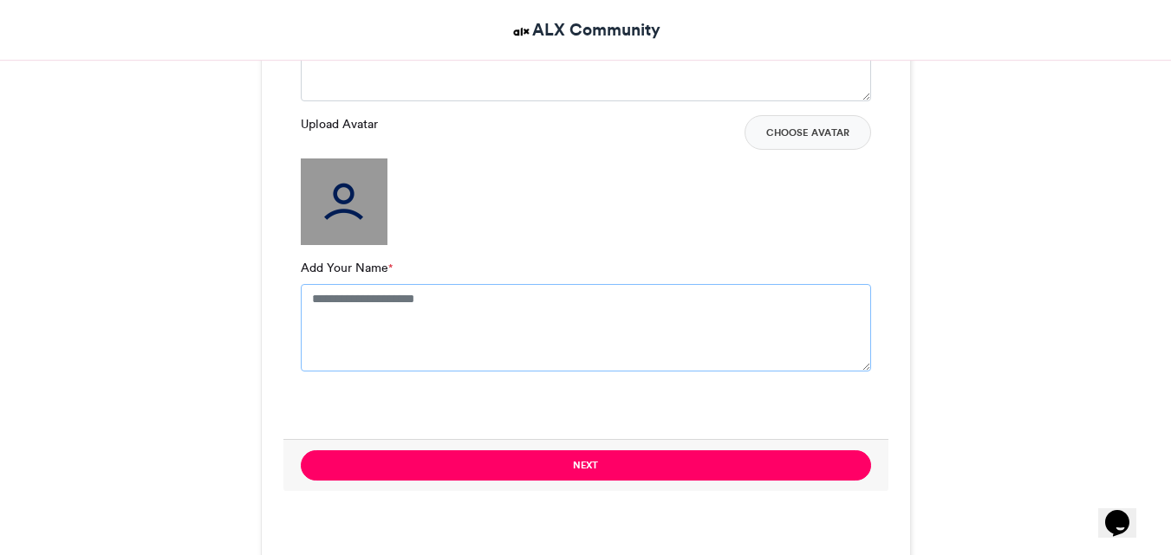
click at [387, 297] on textarea "Add Your Name *" at bounding box center [586, 327] width 570 height 87
type textarea "**********"
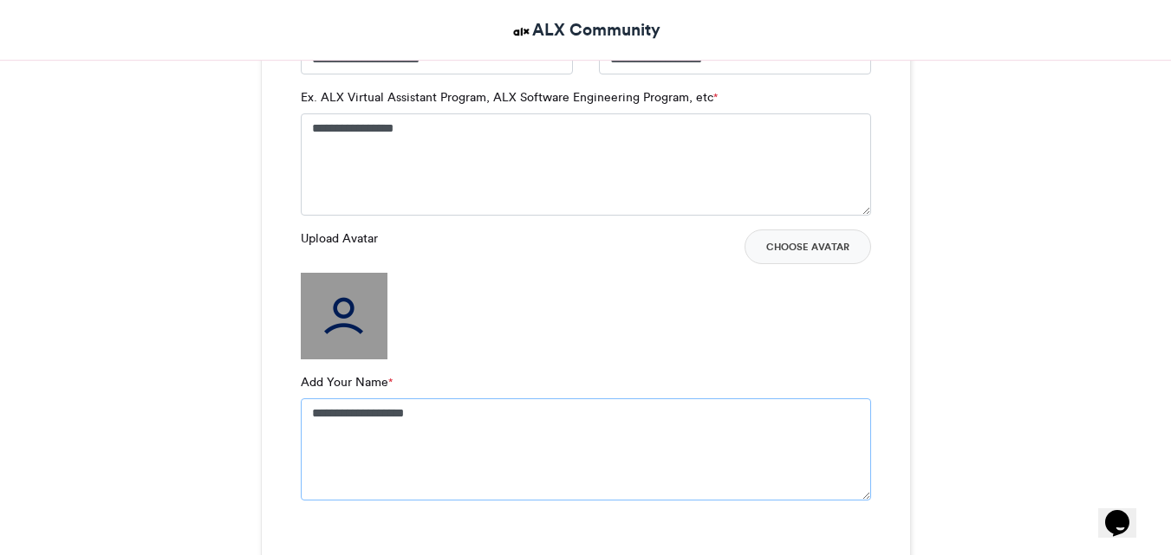
scroll to position [1250, 0]
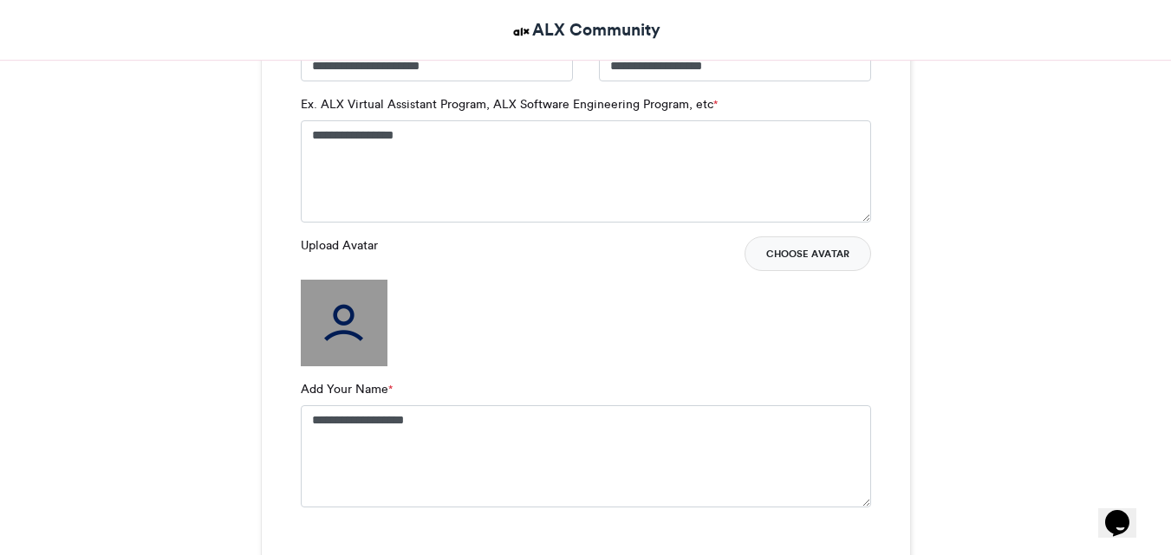
click at [789, 249] on button "Choose Avatar" at bounding box center [807, 254] width 127 height 35
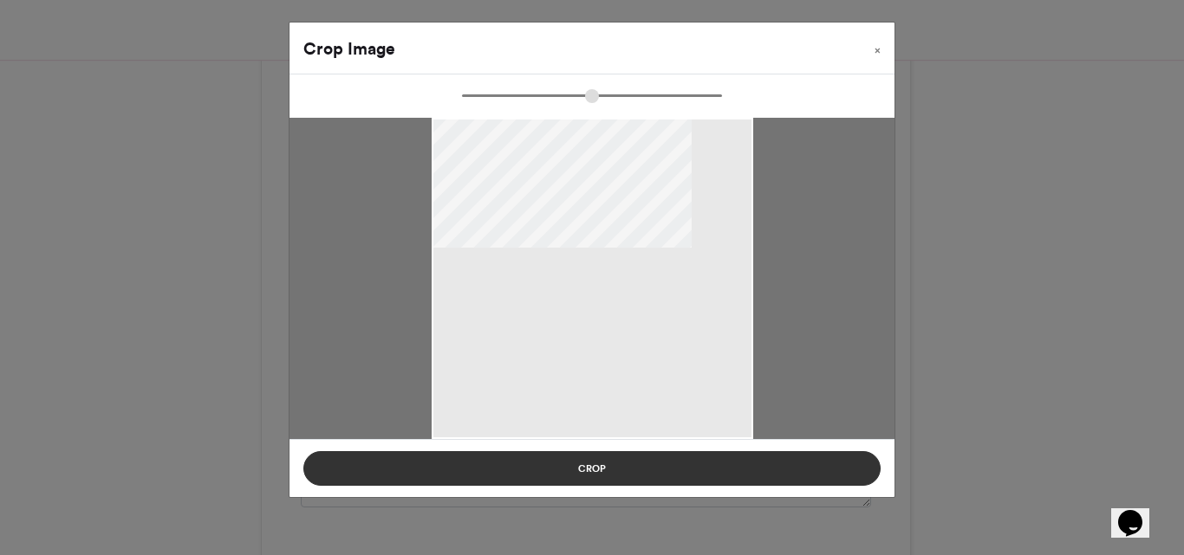
click at [595, 466] on button "Crop" at bounding box center [591, 468] width 577 height 35
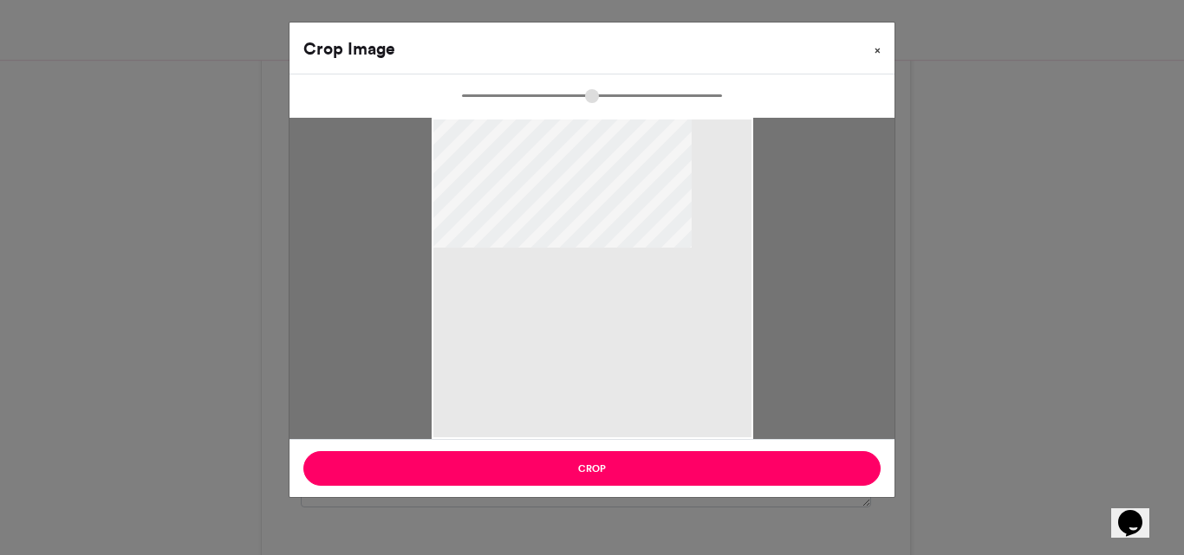
click at [873, 47] on button "×" at bounding box center [877, 47] width 34 height 49
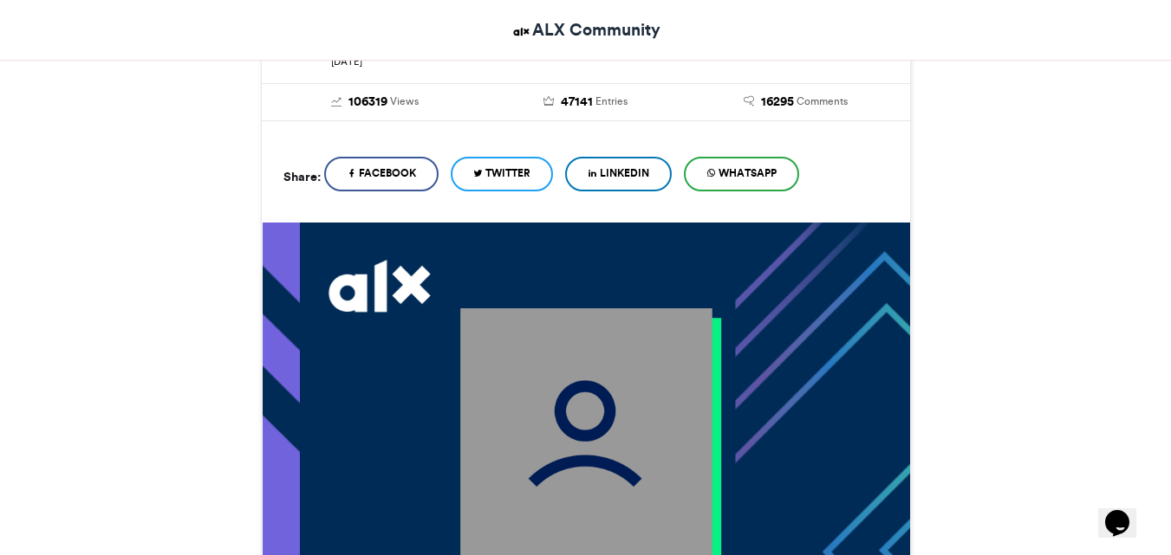
scroll to position [326, 0]
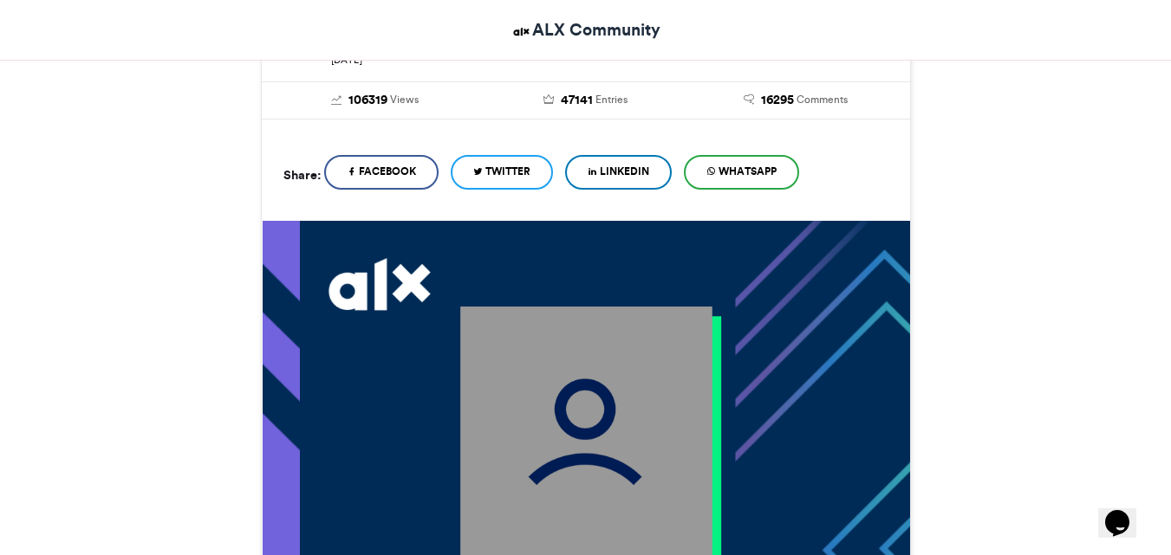
click at [617, 377] on img at bounding box center [586, 433] width 252 height 252
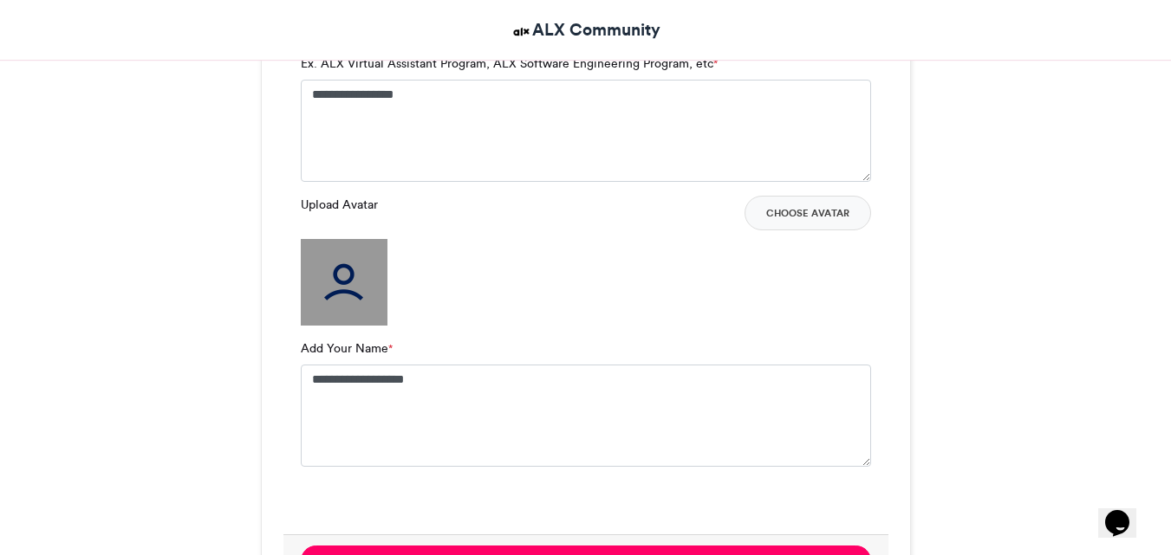
scroll to position [1291, 0]
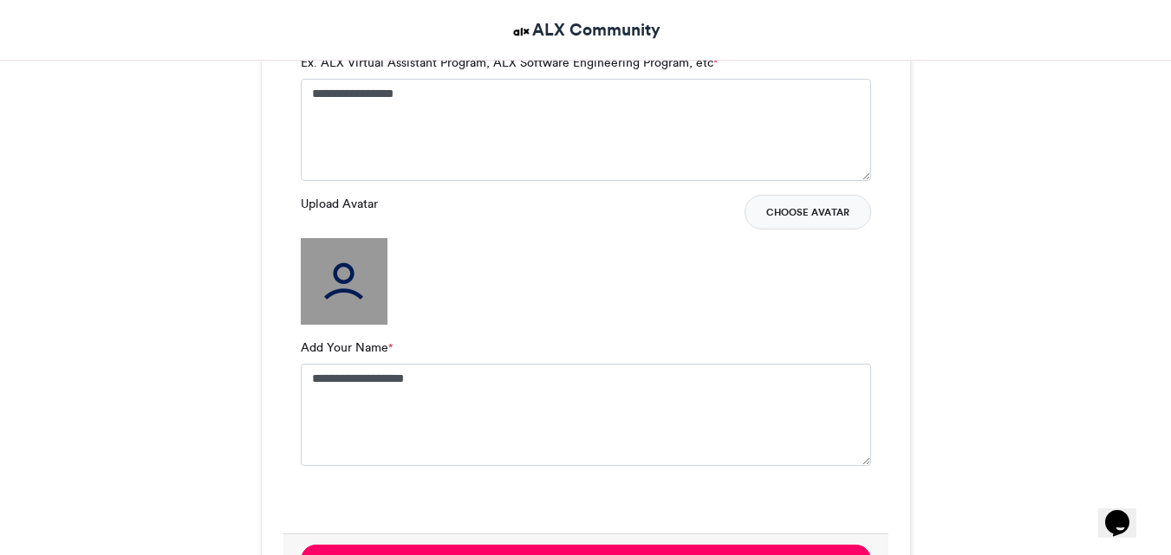
click at [805, 212] on button "Choose Avatar" at bounding box center [807, 212] width 127 height 35
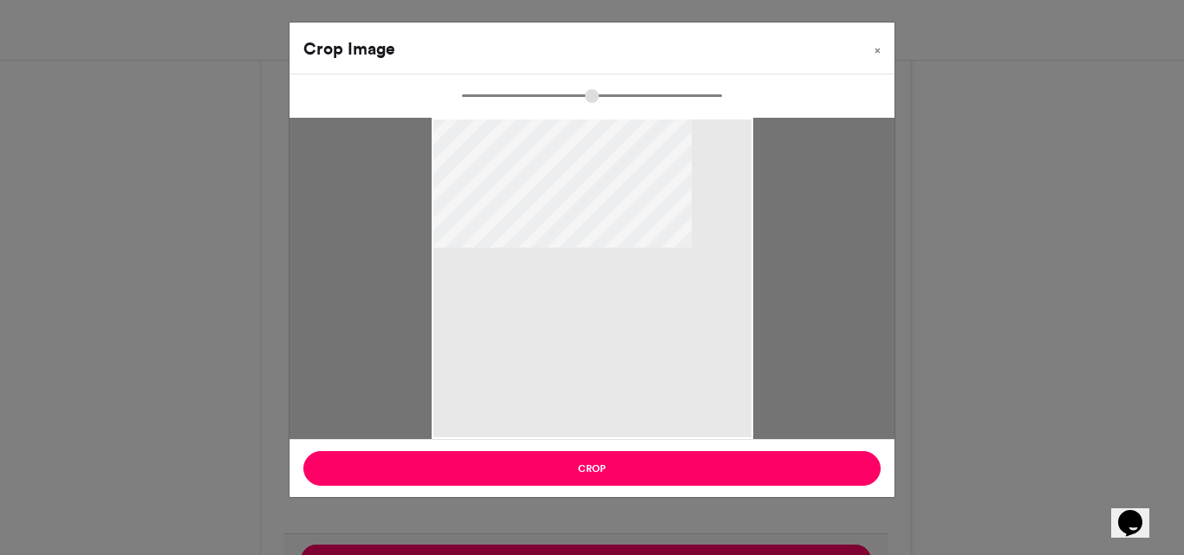
type input "******"
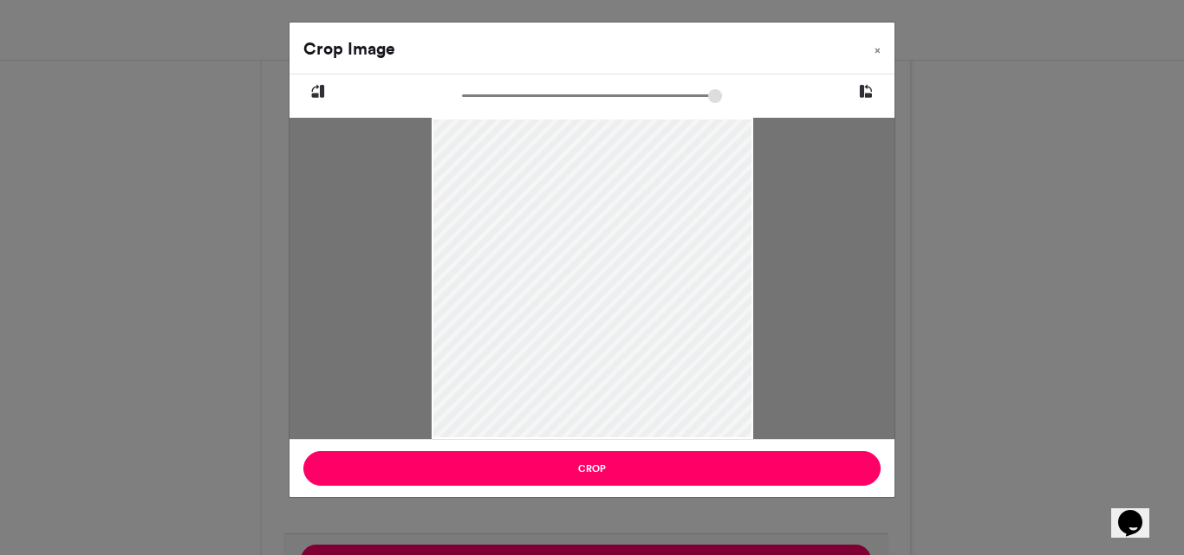
click at [867, 90] on icon at bounding box center [866, 92] width 16 height 23
drag, startPoint x: 644, startPoint y: 262, endPoint x: 761, endPoint y: 289, distance: 120.2
click at [761, 289] on div at bounding box center [709, 278] width 572 height 321
click at [869, 86] on icon at bounding box center [866, 92] width 16 height 23
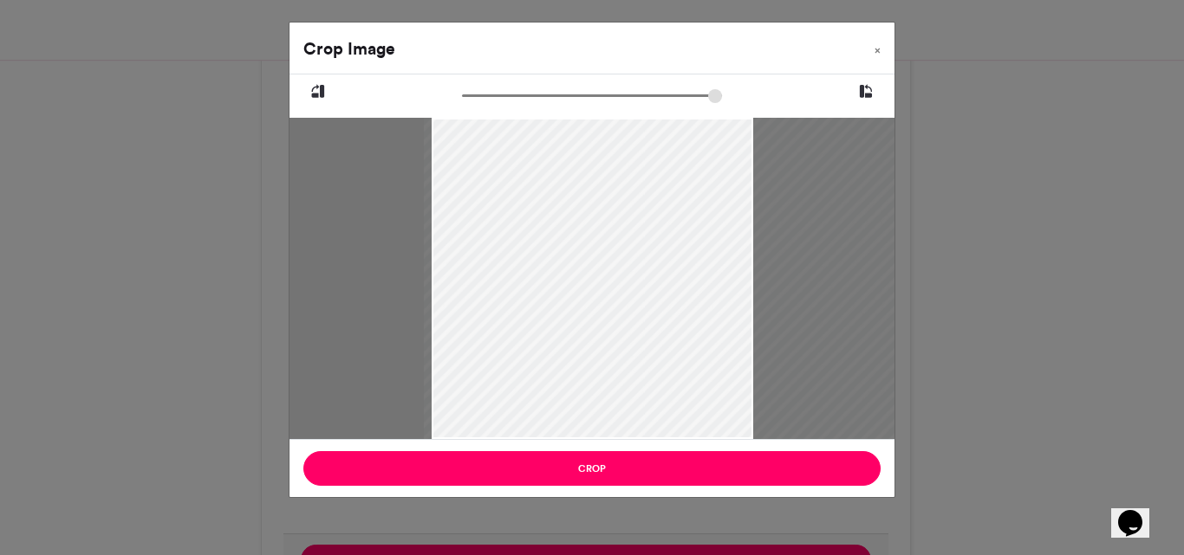
click at [869, 86] on icon at bounding box center [866, 92] width 16 height 23
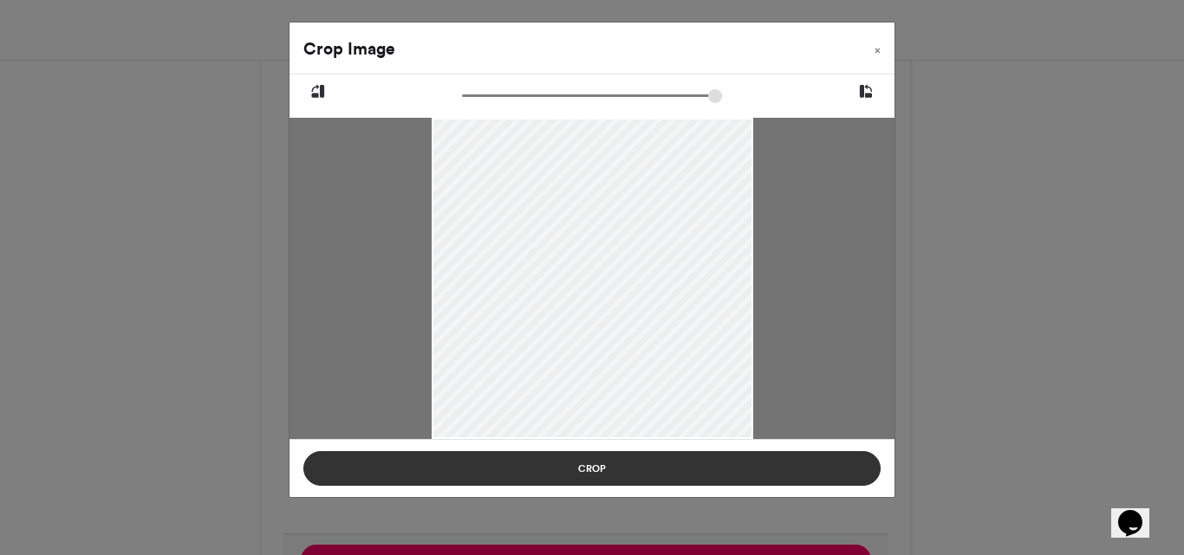
click at [598, 470] on button "Crop" at bounding box center [591, 468] width 577 height 35
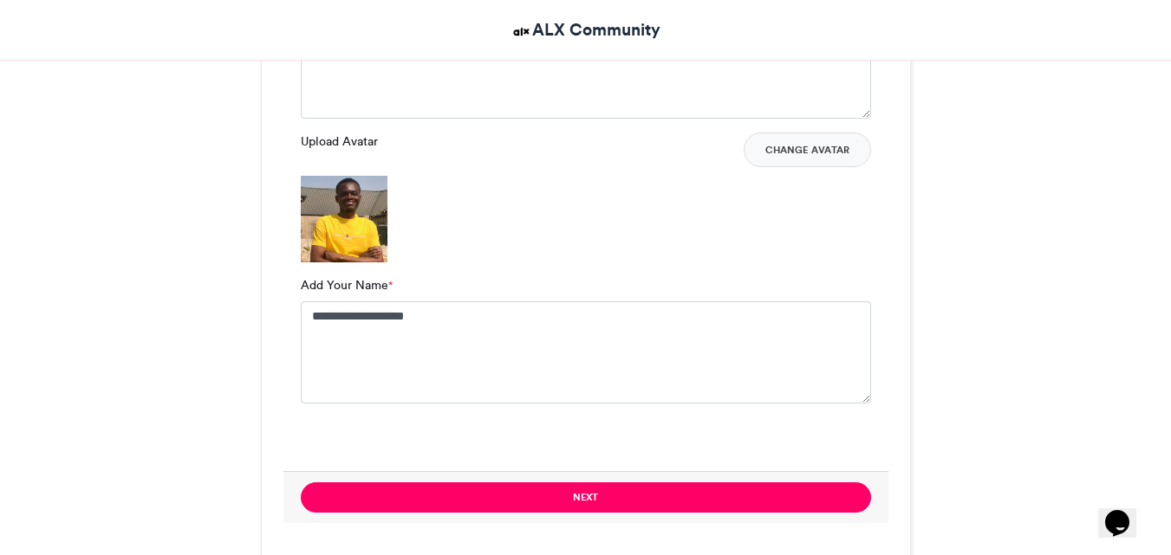
scroll to position [1432, 0]
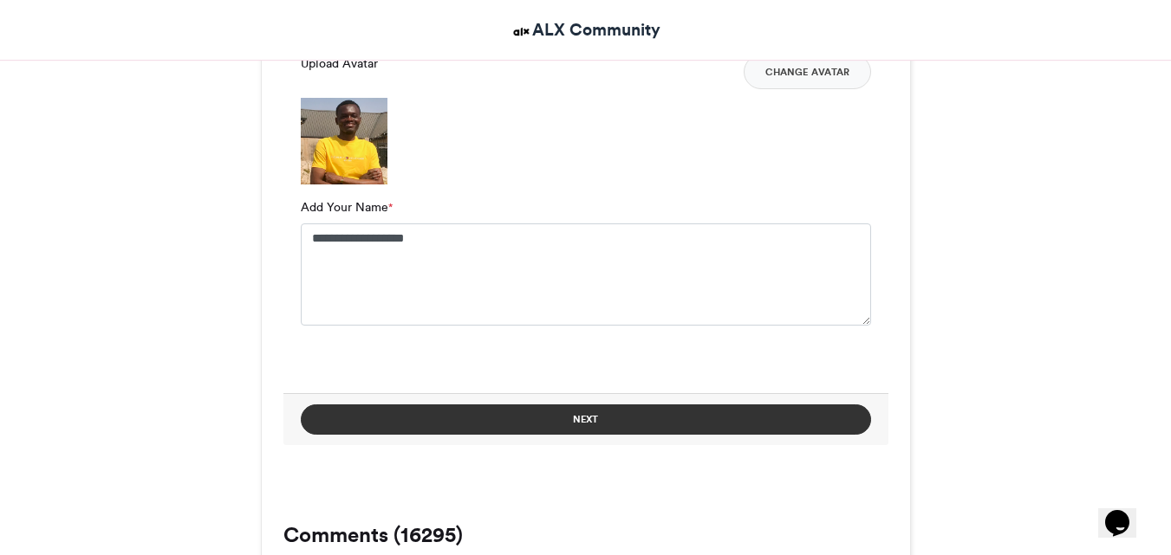
click at [574, 415] on button "Next" at bounding box center [586, 420] width 570 height 30
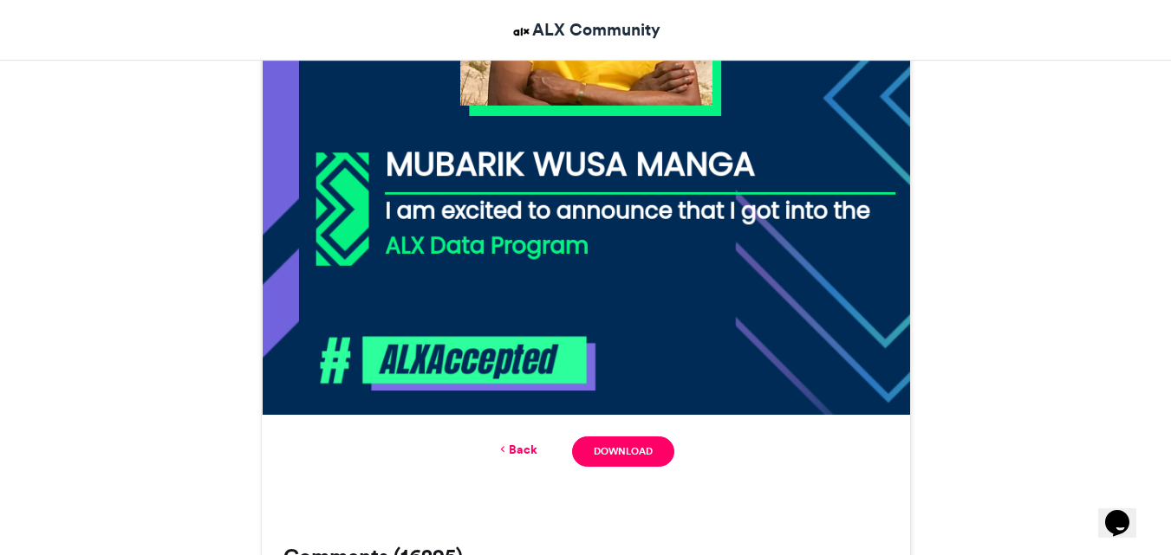
scroll to position [837, 0]
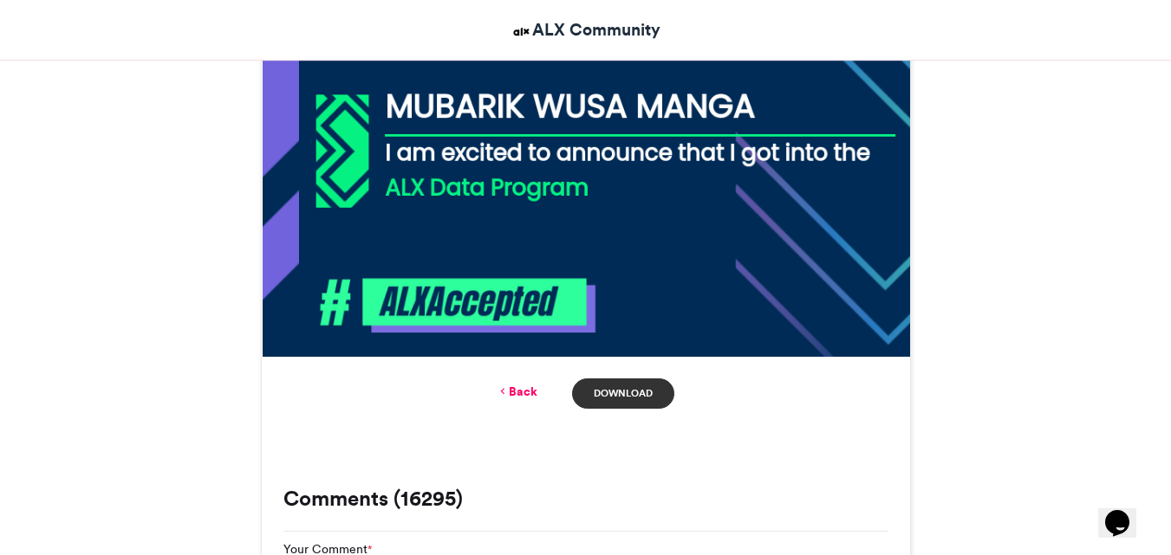
click at [623, 397] on link "Download" at bounding box center [622, 394] width 101 height 30
